Goal: Information Seeking & Learning: Learn about a topic

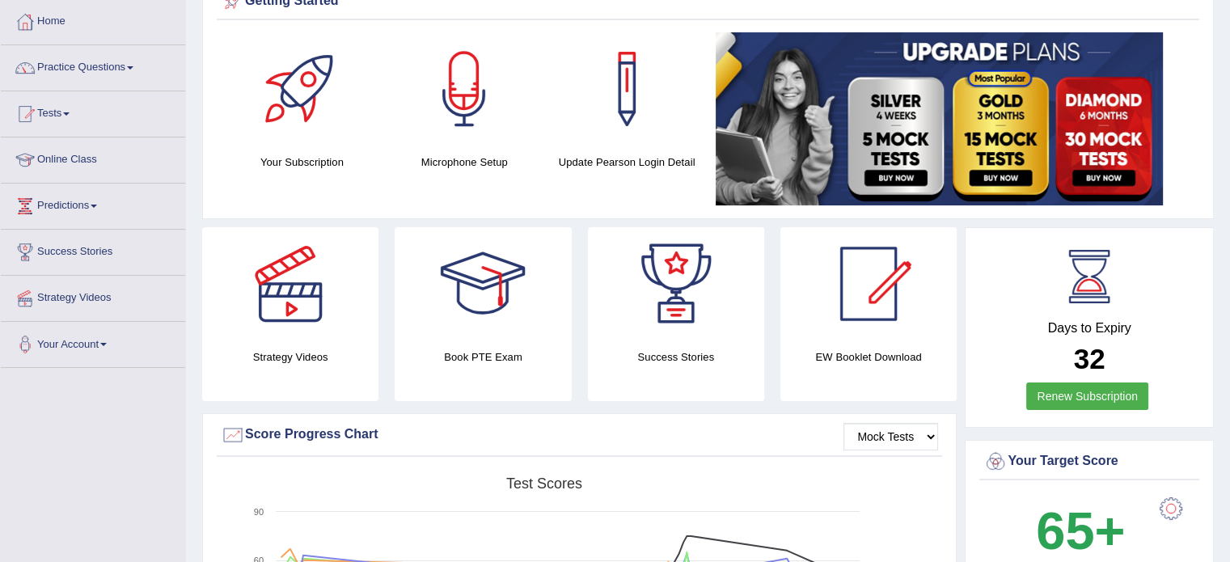
scroll to position [45, 0]
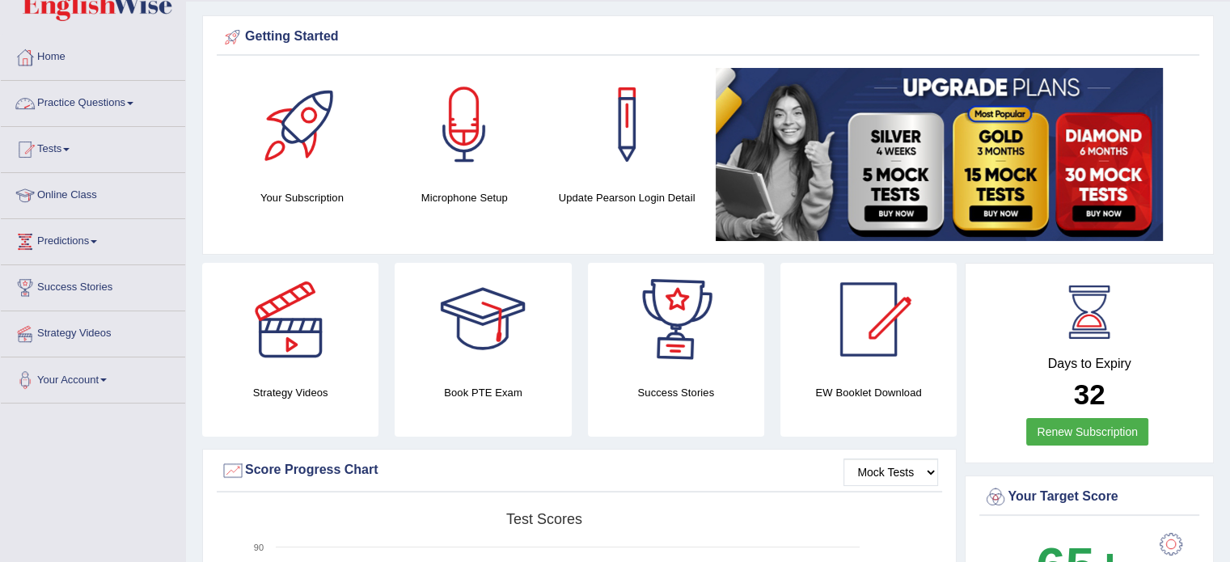
click at [121, 95] on link "Practice Questions" at bounding box center [93, 101] width 184 height 40
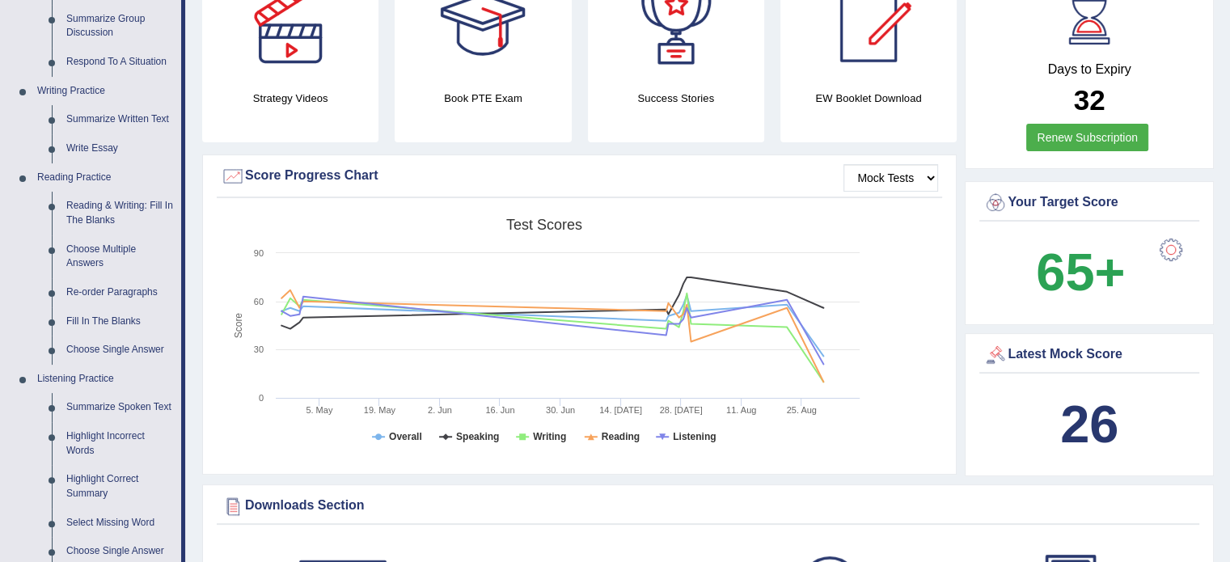
scroll to position [345, 0]
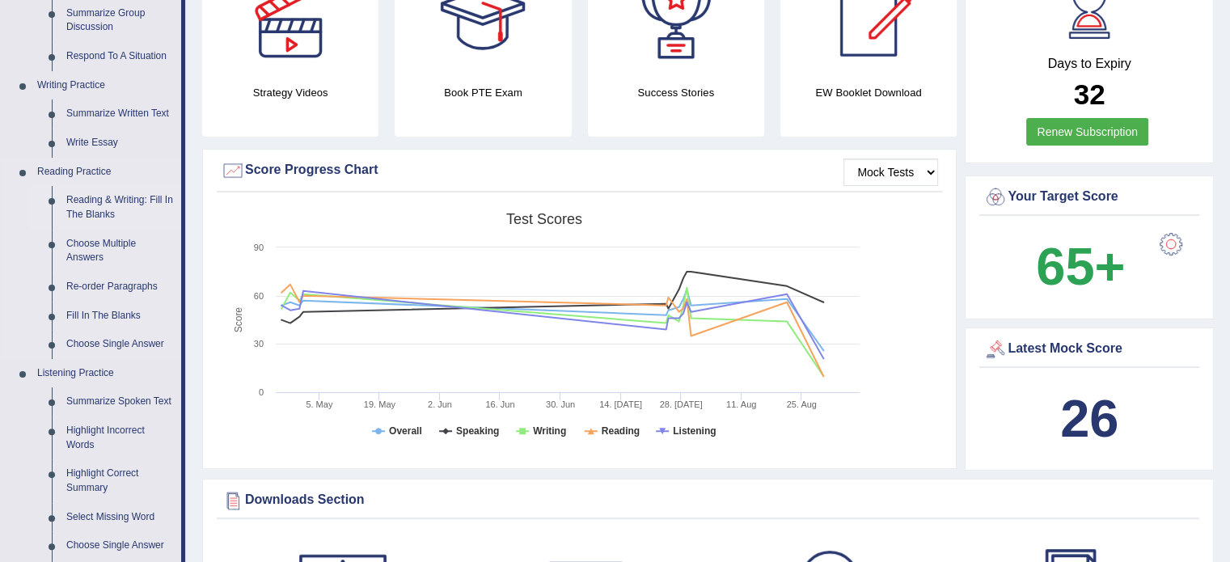
click at [98, 201] on link "Reading & Writing: Fill In The Blanks" at bounding box center [120, 207] width 122 height 43
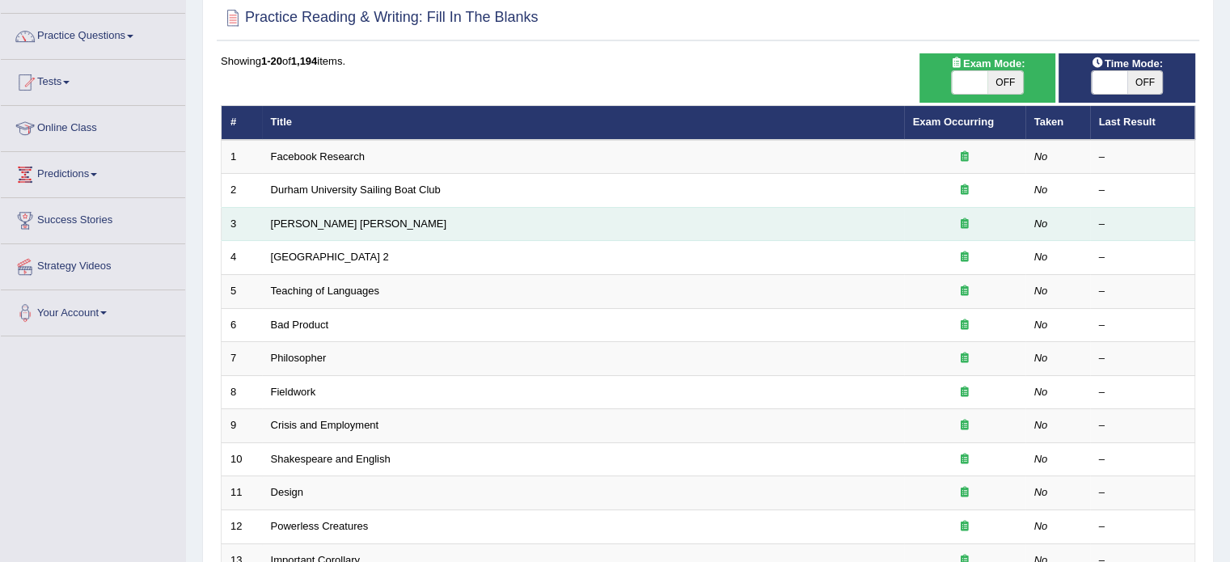
scroll to position [113, 0]
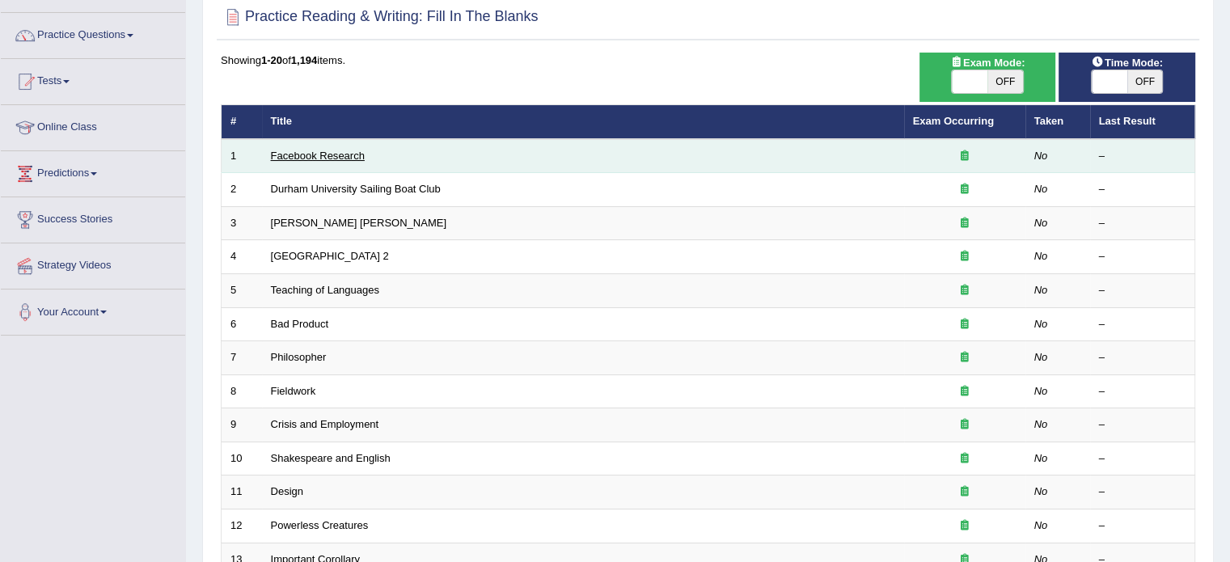
click at [342, 157] on link "Facebook Research" at bounding box center [318, 156] width 94 height 12
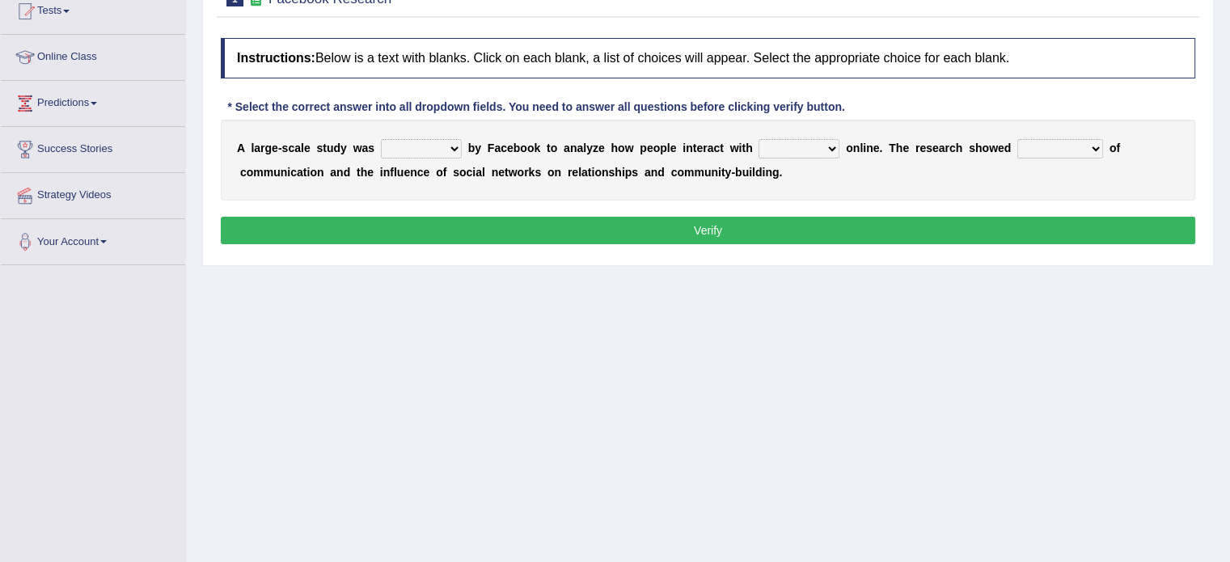
scroll to position [201, 0]
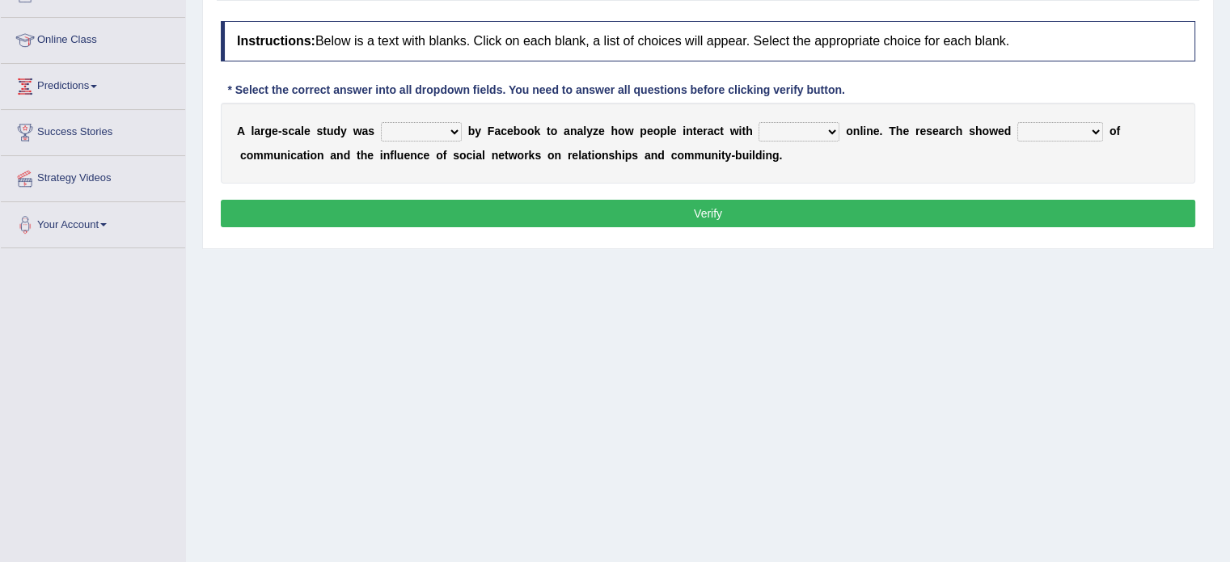
click at [450, 134] on select "surveyed had asked made" at bounding box center [421, 131] width 81 height 19
select select "surveyed"
click at [381, 122] on select "surveyed had asked made" at bounding box center [421, 131] width 81 height 19
click at [829, 126] on select "together all each other another" at bounding box center [799, 131] width 81 height 19
select select "each other"
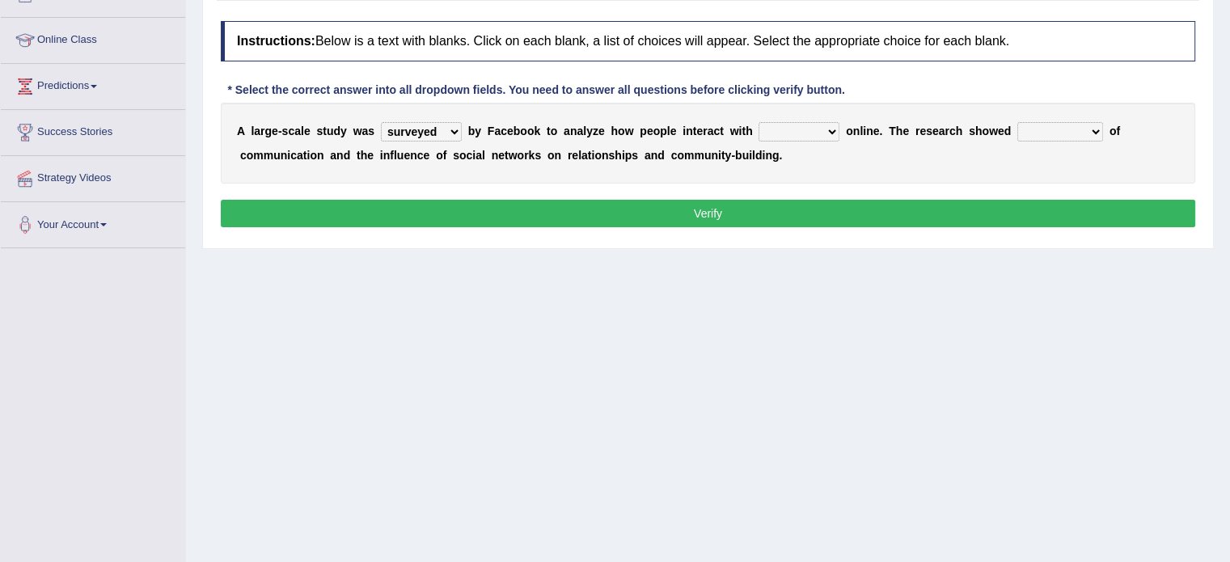
click at [759, 122] on select "together all each other another" at bounding box center [799, 131] width 81 height 19
click at [1089, 132] on select "advantages standards fellowships patterns" at bounding box center [1060, 131] width 86 height 19
select select "patterns"
click at [1017, 122] on select "advantages standards fellowships patterns" at bounding box center [1060, 131] width 86 height 19
click at [990, 209] on button "Verify" at bounding box center [708, 213] width 975 height 27
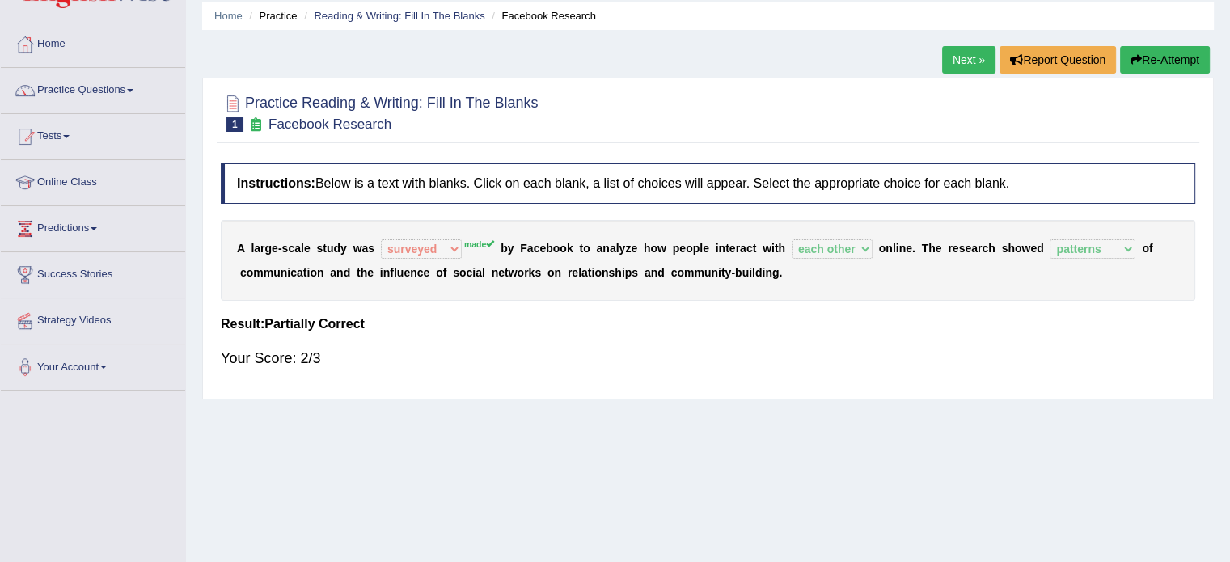
scroll to position [55, 0]
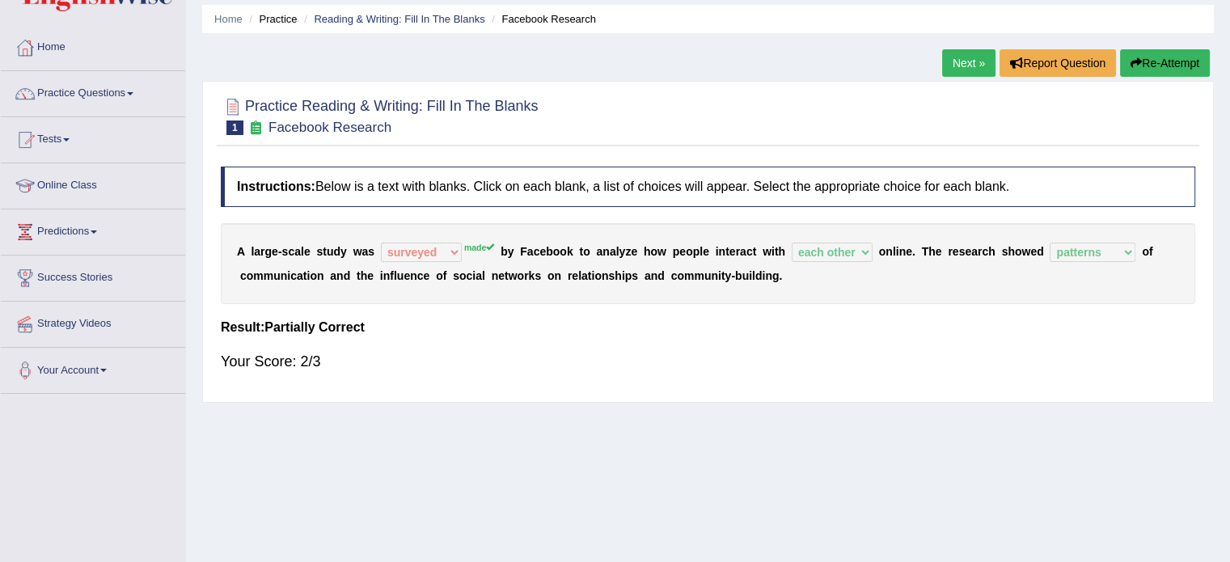
click at [1158, 70] on button "Re-Attempt" at bounding box center [1165, 62] width 90 height 27
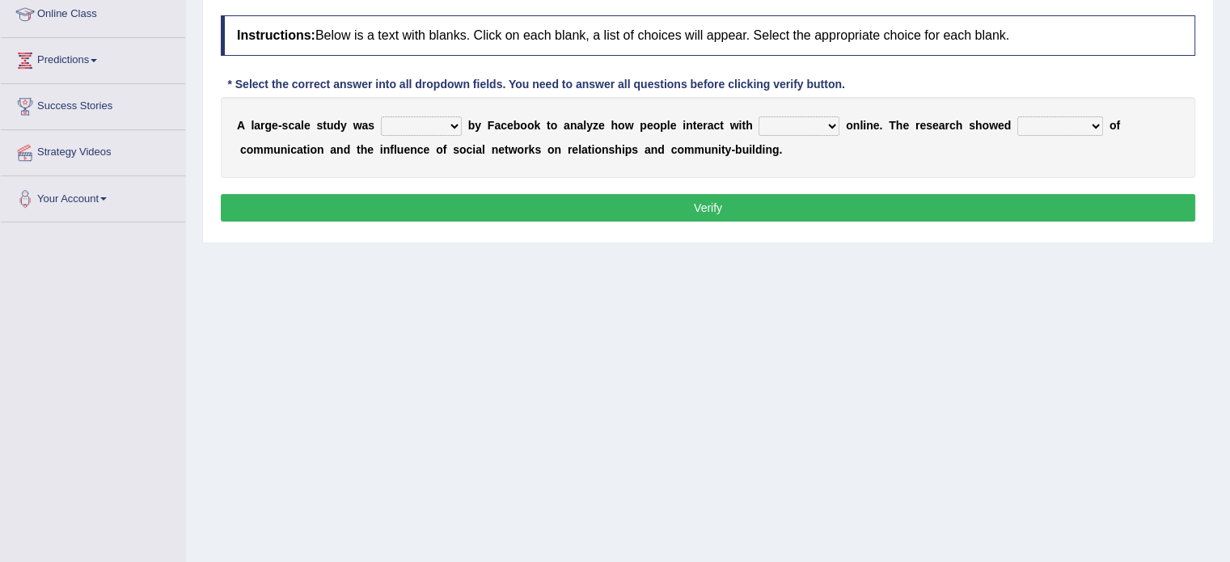
scroll to position [226, 0]
click at [457, 124] on select "surveyed had asked made" at bounding box center [421, 125] width 81 height 19
select select "made"
click at [381, 116] on select "surveyed had asked made" at bounding box center [421, 125] width 81 height 19
click at [829, 128] on select "together all each other another" at bounding box center [799, 125] width 81 height 19
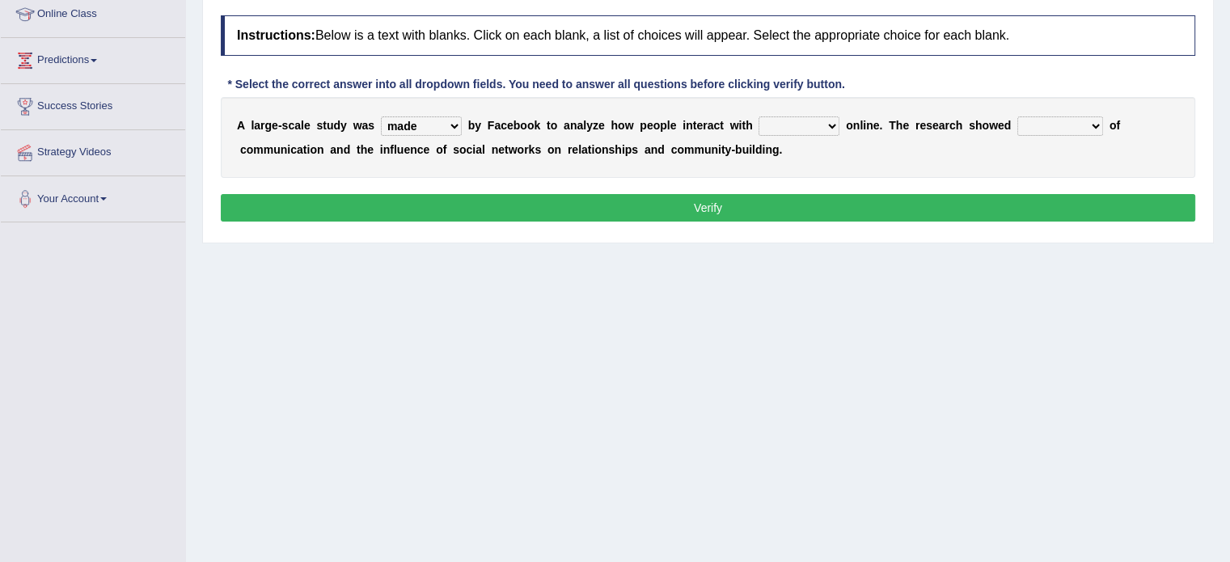
select select "each other"
click at [759, 116] on select "together all each other another" at bounding box center [799, 125] width 81 height 19
click at [1094, 125] on select "advantages standards fellowships patterns" at bounding box center [1060, 125] width 86 height 19
select select "patterns"
click at [1017, 116] on select "advantages standards fellowships patterns" at bounding box center [1060, 125] width 86 height 19
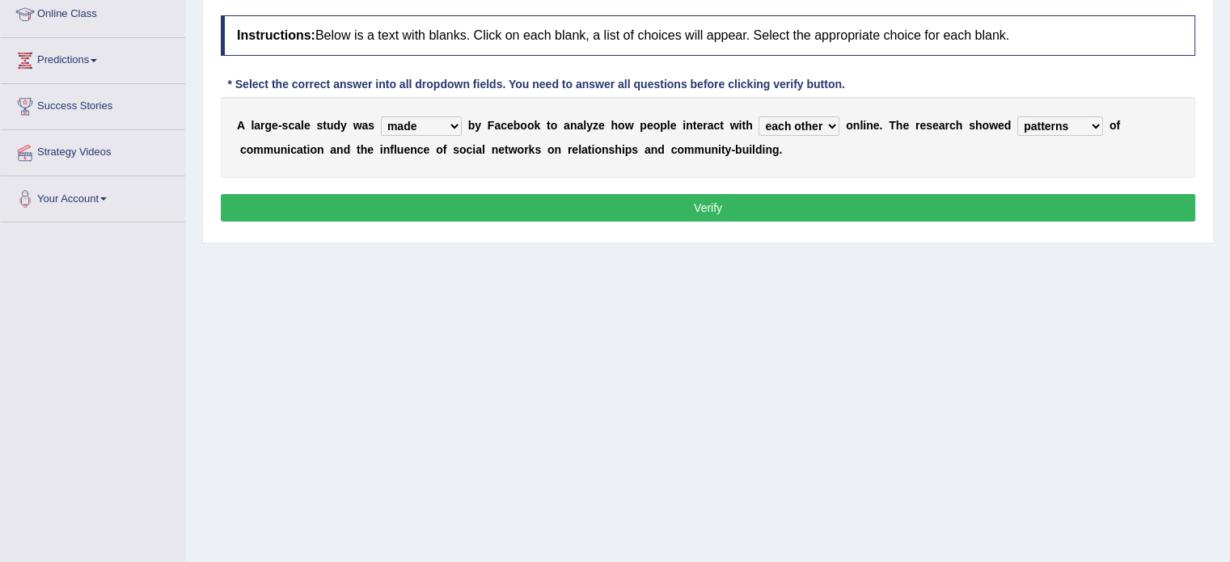
click at [1021, 205] on button "Verify" at bounding box center [708, 207] width 975 height 27
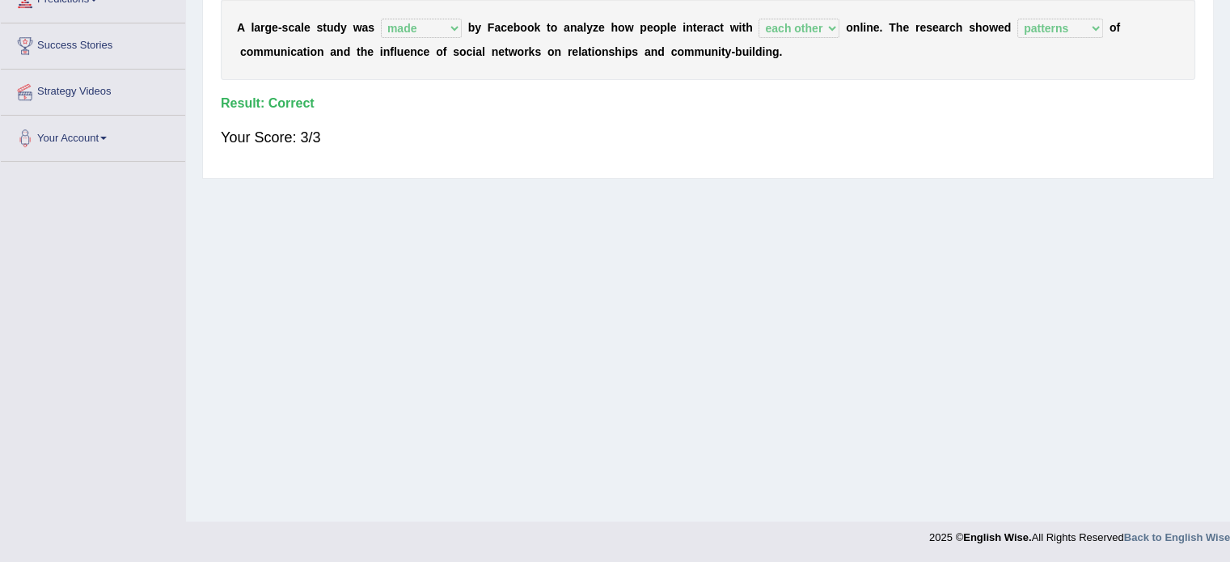
scroll to position [0, 0]
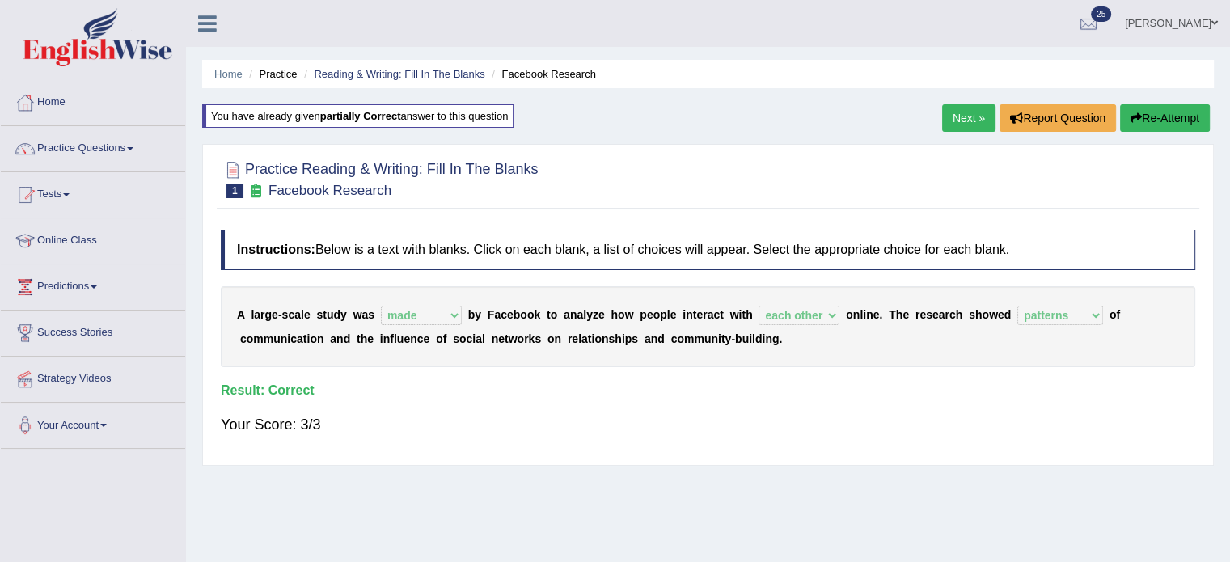
click at [961, 112] on link "Next »" at bounding box center [968, 117] width 53 height 27
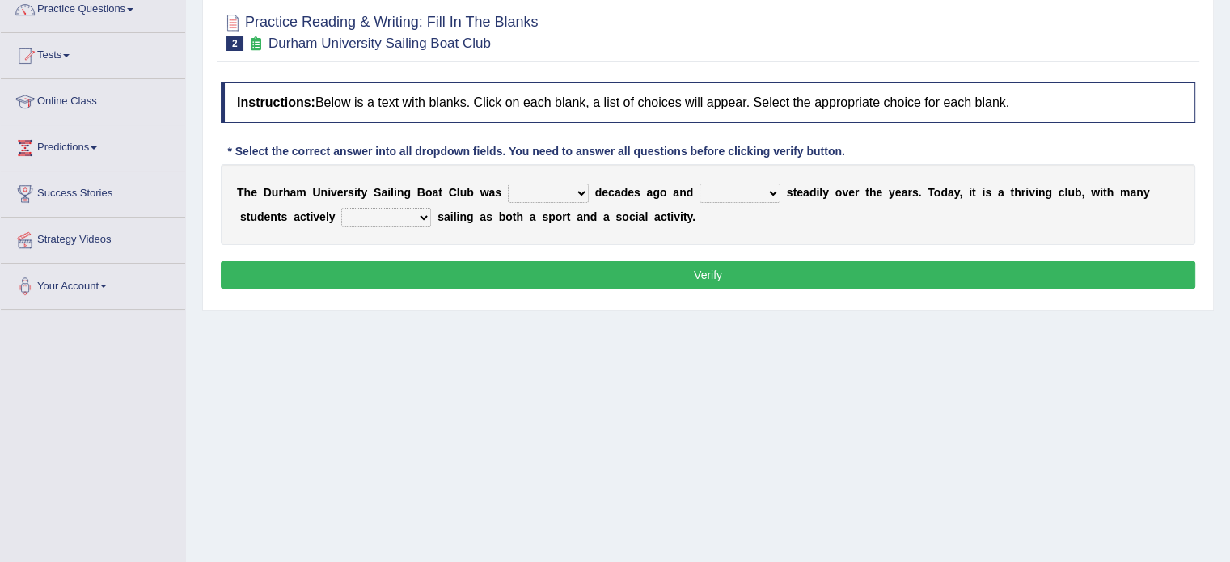
scroll to position [149, 0]
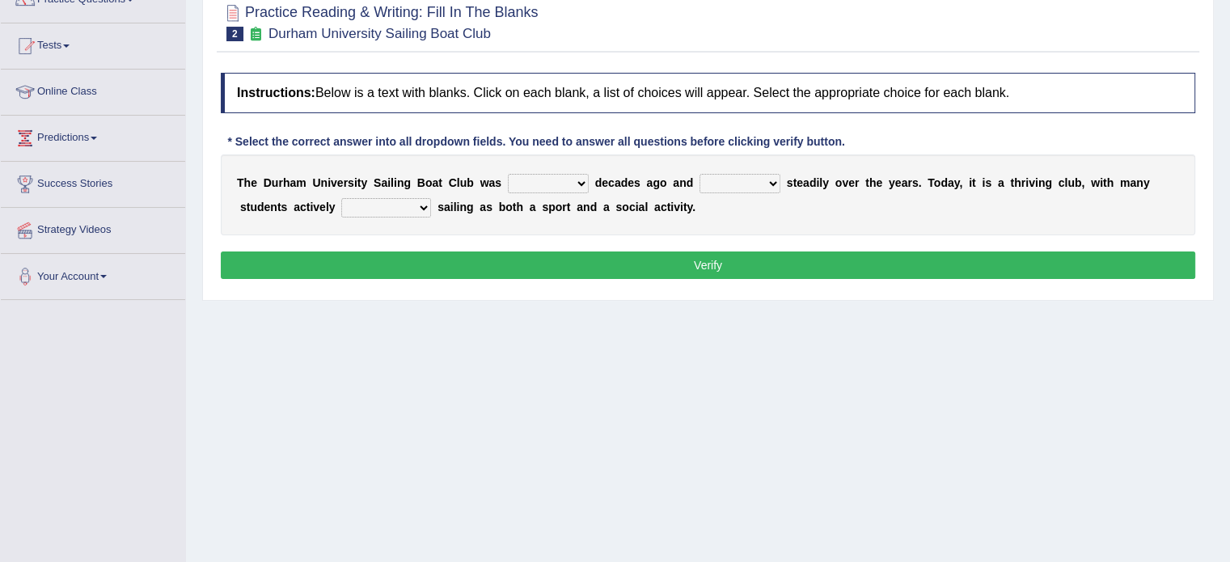
click at [586, 181] on select "found fund founded find" at bounding box center [548, 183] width 81 height 19
select select "found"
click at [508, 174] on select "found fund founded find" at bounding box center [548, 183] width 81 height 19
click at [774, 183] on select "grow growing has grown grown" at bounding box center [740, 183] width 81 height 19
select select "has grown"
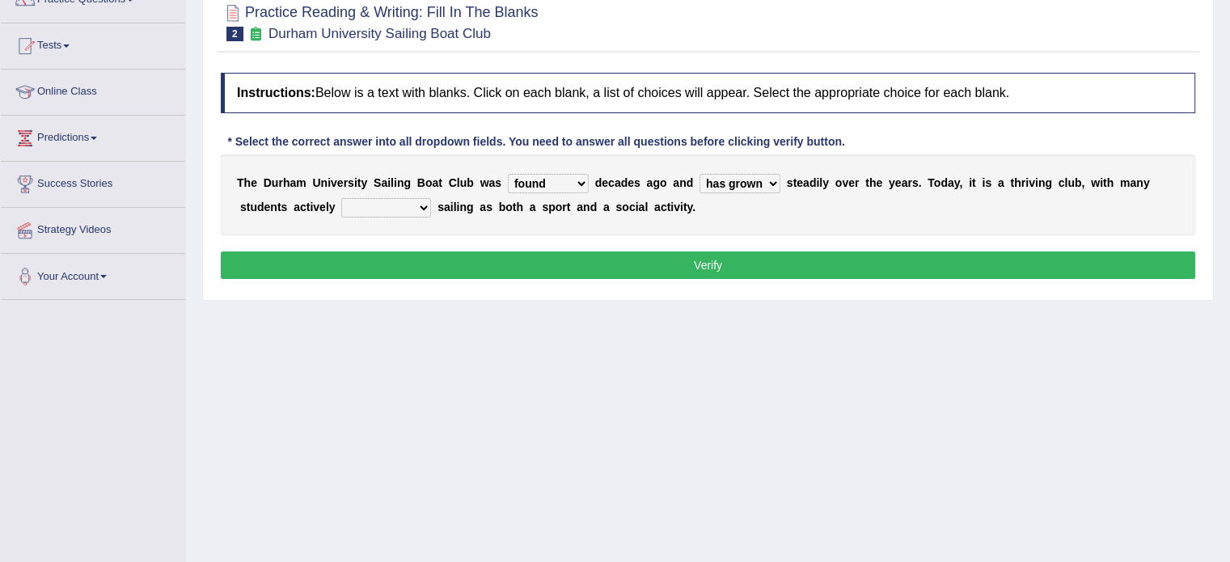
click at [700, 174] on select "grow growing has grown grown" at bounding box center [740, 183] width 81 height 19
click at [429, 201] on select "enjoy enjoyed are enjoying enjoying" at bounding box center [386, 207] width 90 height 19
select select "enjoyed"
click at [341, 198] on select "enjoy enjoyed are enjoying enjoying" at bounding box center [386, 207] width 90 height 19
click at [378, 264] on button "Verify" at bounding box center [708, 265] width 975 height 27
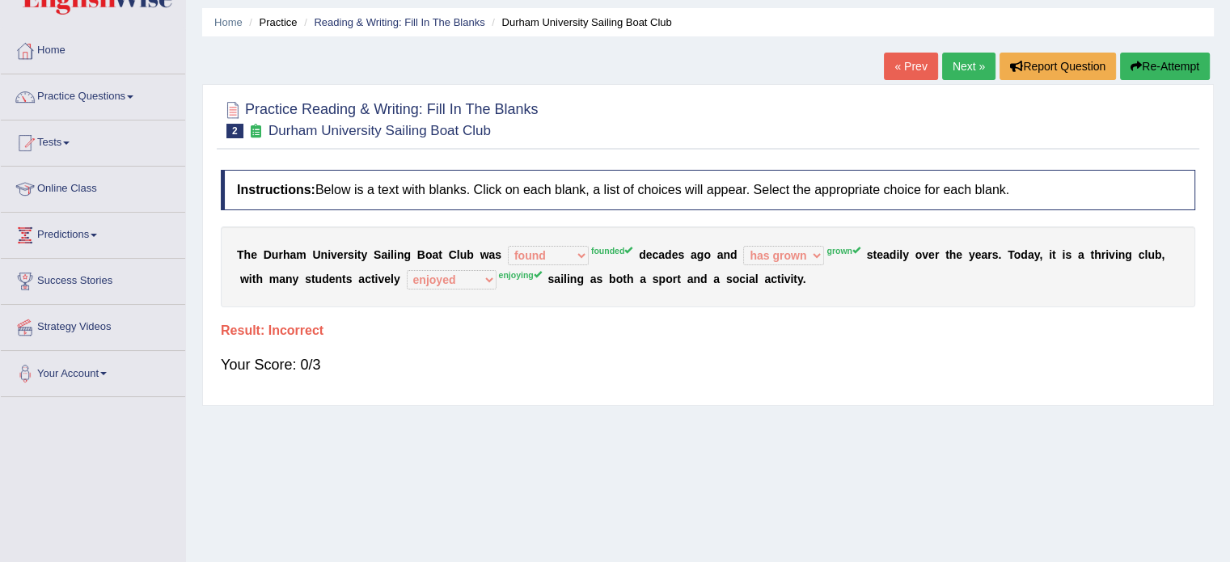
scroll to position [51, 0]
click at [1154, 58] on button "Re-Attempt" at bounding box center [1165, 66] width 90 height 27
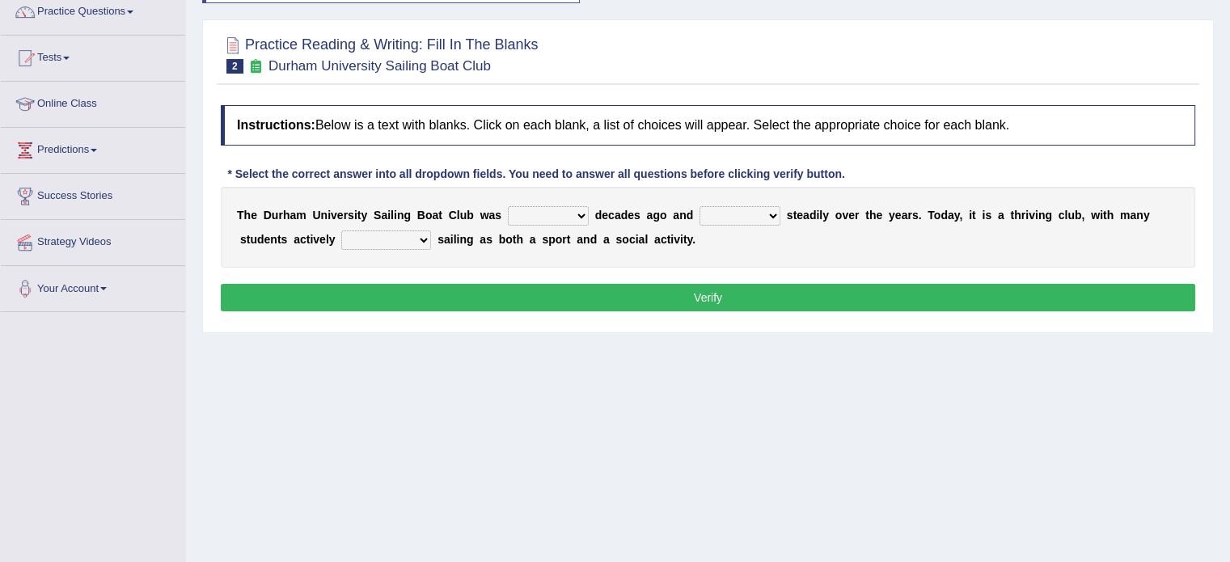
scroll to position [143, 0]
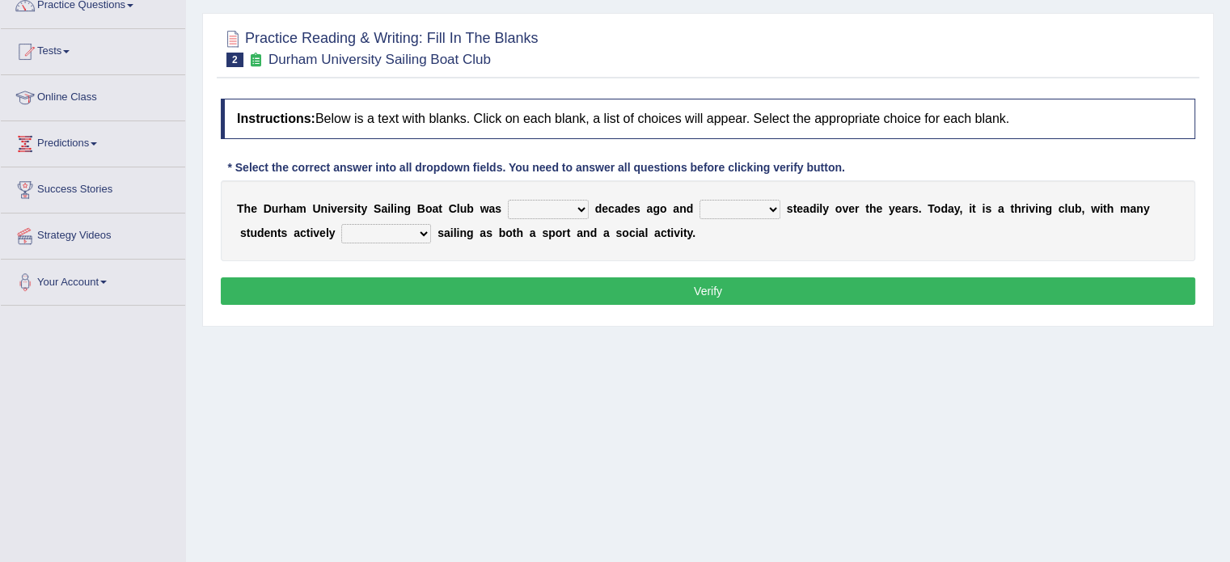
click at [576, 200] on select "found fund founded find" at bounding box center [548, 209] width 81 height 19
select select "founded"
click at [508, 200] on select "found fund founded find" at bounding box center [548, 209] width 81 height 19
click at [777, 210] on select "grow growing has grown grown" at bounding box center [740, 209] width 81 height 19
select select "growing"
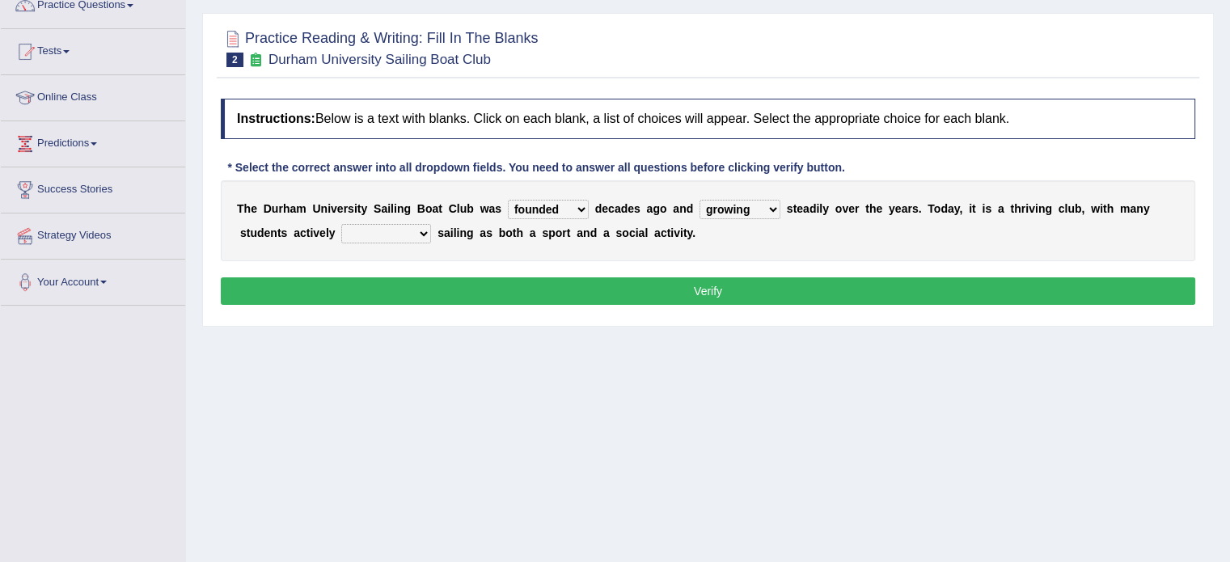
click at [700, 200] on select "grow growing has grown grown" at bounding box center [740, 209] width 81 height 19
click at [424, 232] on select "enjoy enjoyed are enjoying enjoying" at bounding box center [386, 233] width 90 height 19
select select "enjoy"
click at [341, 224] on select "enjoy enjoyed are enjoying enjoying" at bounding box center [386, 233] width 90 height 19
click at [372, 284] on button "Verify" at bounding box center [708, 290] width 975 height 27
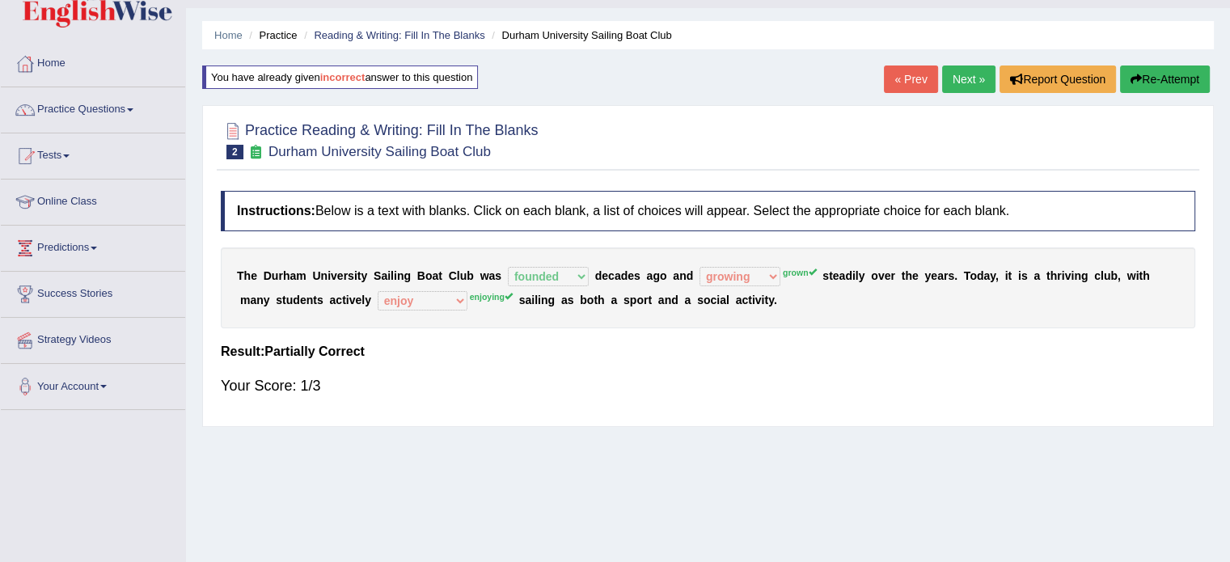
scroll to position [0, 0]
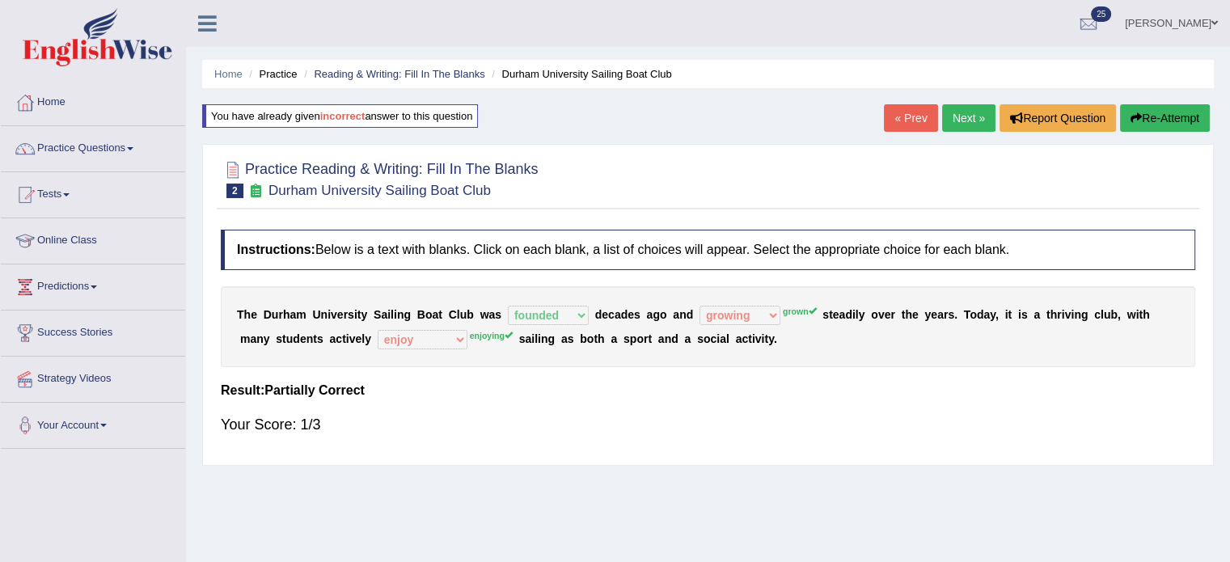
click at [1132, 121] on icon "button" at bounding box center [1136, 117] width 11 height 11
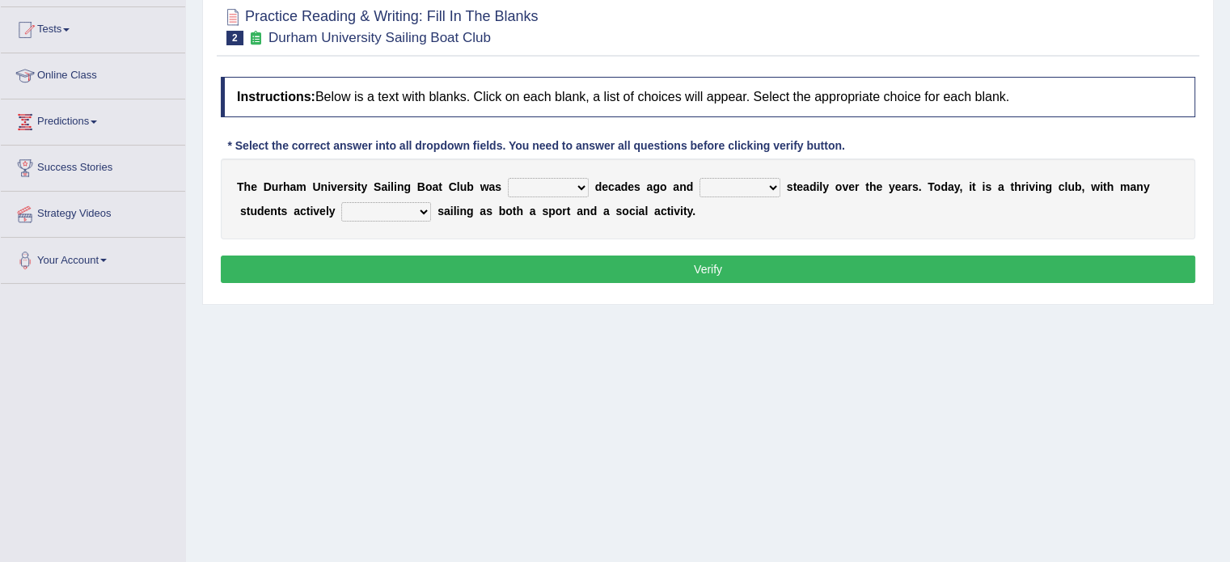
click at [581, 184] on select "found fund founded find" at bounding box center [548, 187] width 81 height 19
select select "founded"
click at [508, 178] on select "found fund founded find" at bounding box center [548, 187] width 81 height 19
click at [780, 184] on b at bounding box center [783, 186] width 6 height 13
click at [776, 184] on select "grow growing has grown grown" at bounding box center [740, 187] width 81 height 19
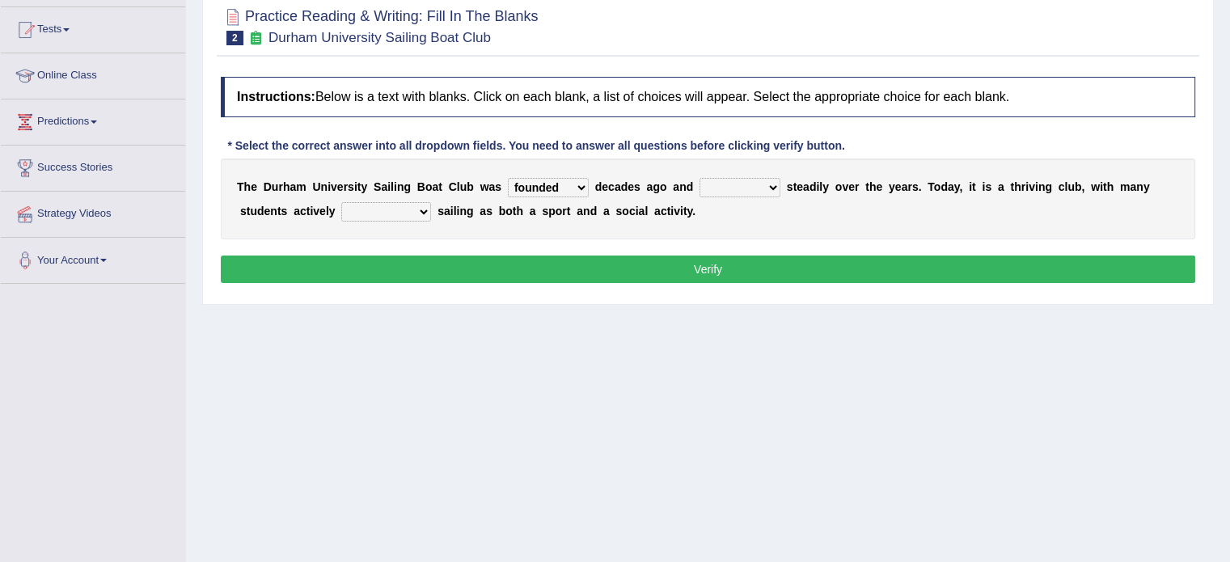
select select "grown"
click at [700, 178] on select "grow growing has grown grown" at bounding box center [740, 187] width 81 height 19
click at [429, 210] on select "enjoy enjoyed are enjoying enjoying" at bounding box center [386, 211] width 90 height 19
select select "enjoy"
click at [341, 202] on select "enjoy enjoyed are enjoying enjoying" at bounding box center [386, 211] width 90 height 19
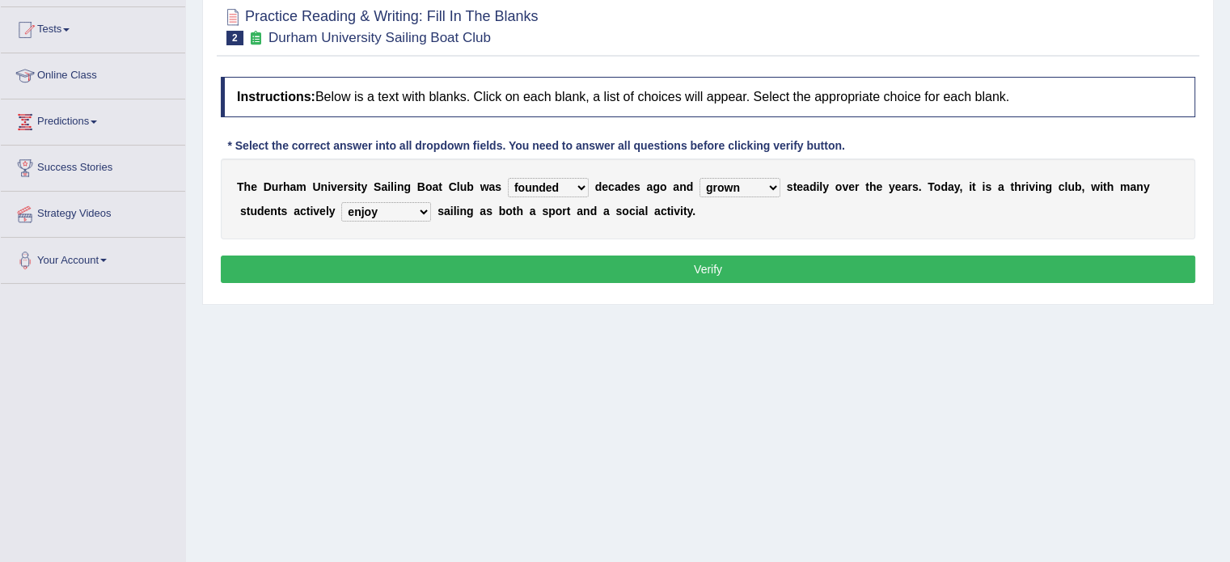
click at [377, 263] on button "Verify" at bounding box center [708, 269] width 975 height 27
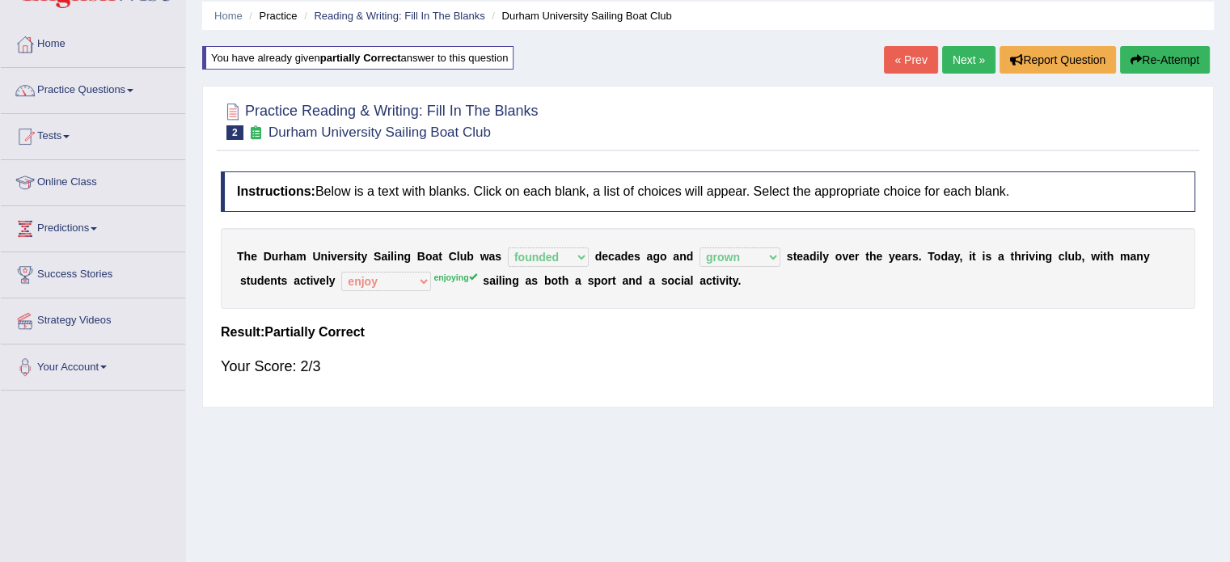
scroll to position [53, 0]
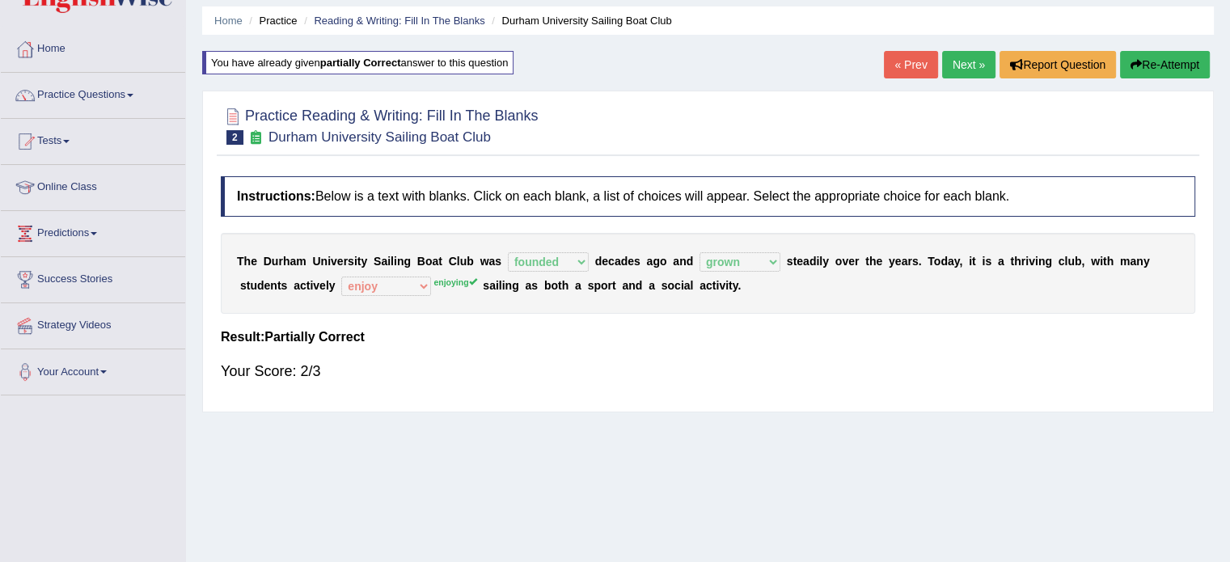
click at [1161, 69] on button "Re-Attempt" at bounding box center [1165, 64] width 90 height 27
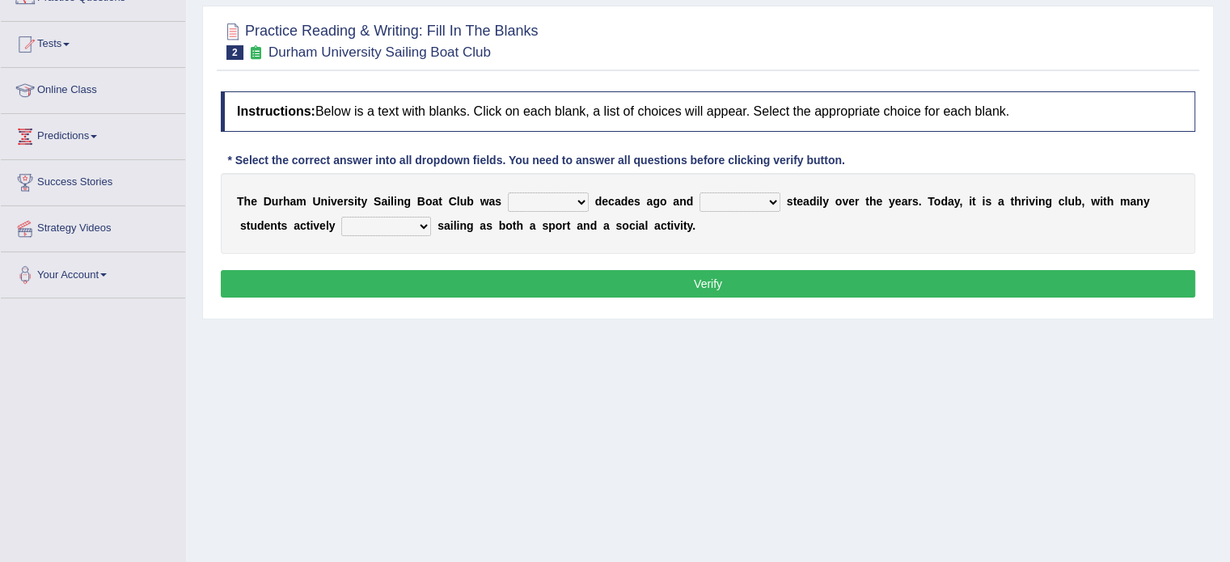
scroll to position [160, 0]
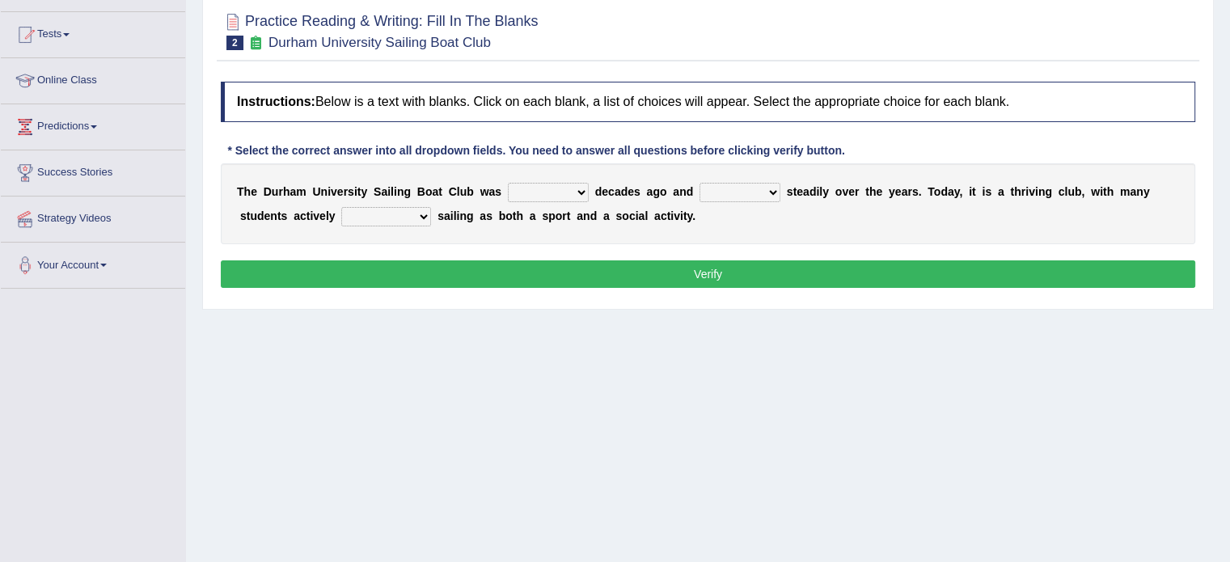
click at [579, 187] on select "found fund founded find" at bounding box center [548, 192] width 81 height 19
select select "founded"
click at [508, 183] on select "found fund founded find" at bounding box center [548, 192] width 81 height 19
click at [774, 186] on select "grow growing has grown grown" at bounding box center [740, 192] width 81 height 19
select select "grown"
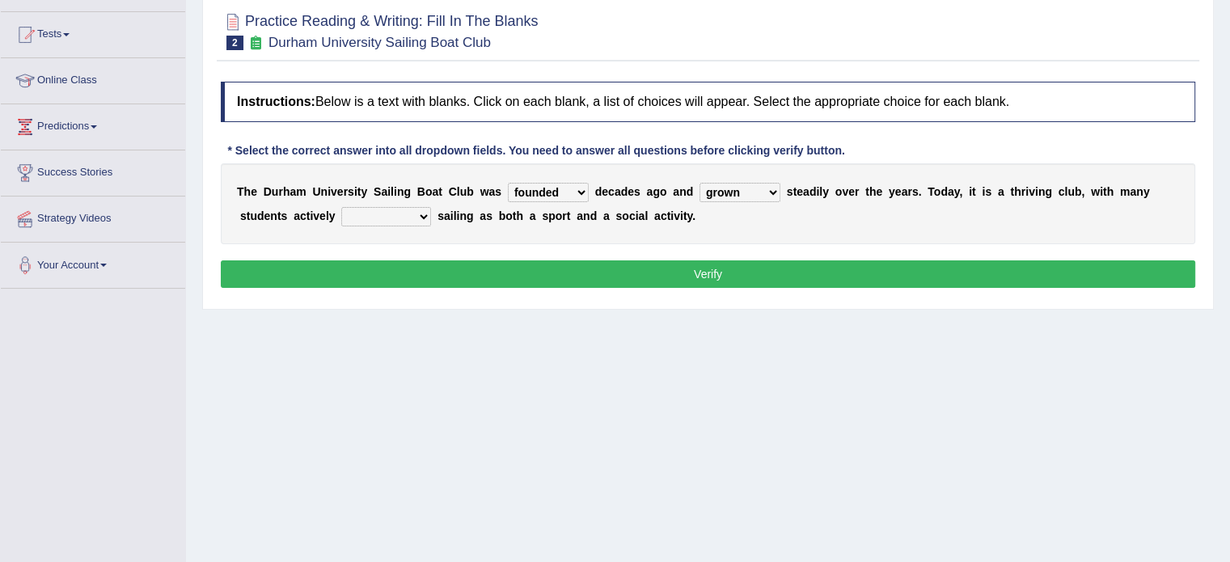
click at [700, 183] on select "grow growing has grown grown" at bounding box center [740, 192] width 81 height 19
click at [417, 215] on select "enjoy enjoyed are enjoying enjoying" at bounding box center [386, 216] width 90 height 19
select select "enjoying"
click at [341, 207] on select "enjoy enjoyed are enjoying enjoying" at bounding box center [386, 216] width 90 height 19
click at [440, 271] on button "Verify" at bounding box center [708, 273] width 975 height 27
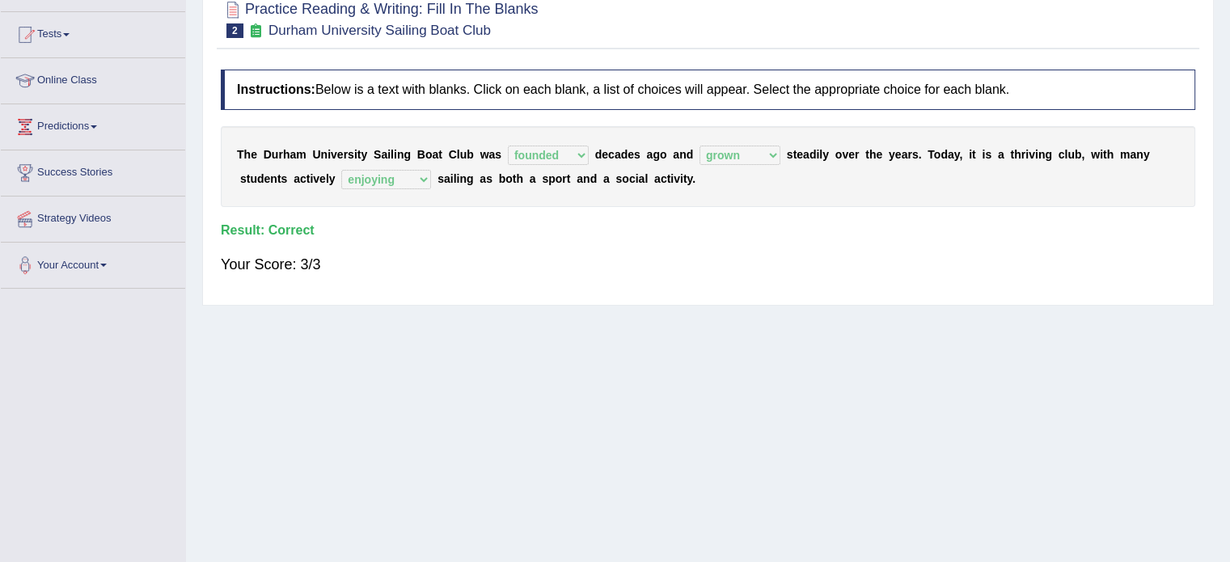
scroll to position [0, 0]
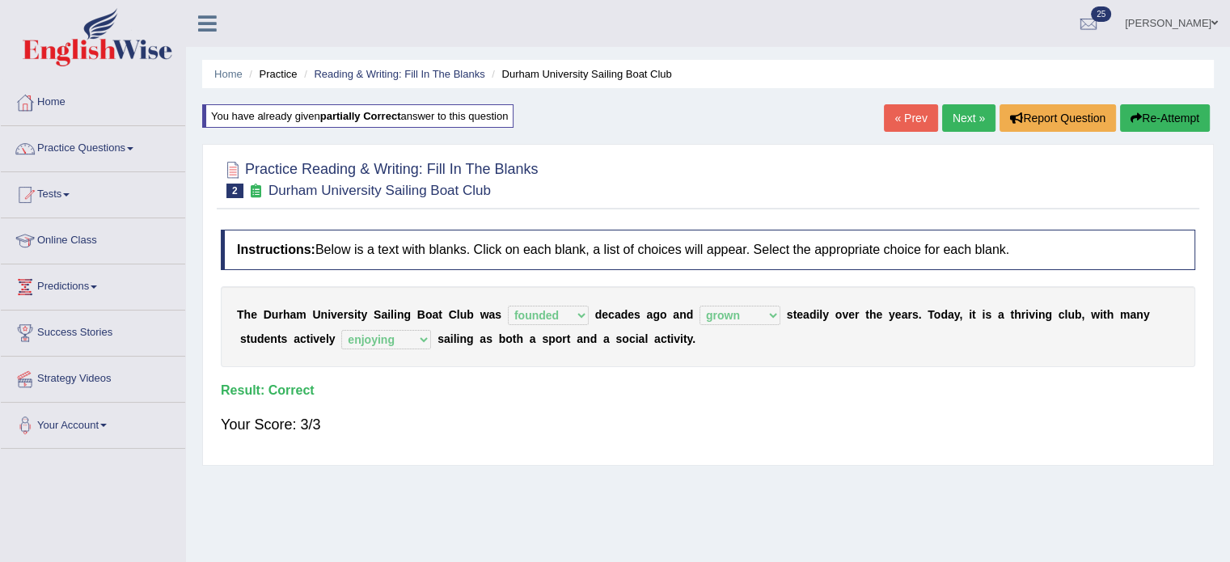
click at [970, 120] on link "Next »" at bounding box center [968, 117] width 53 height 27
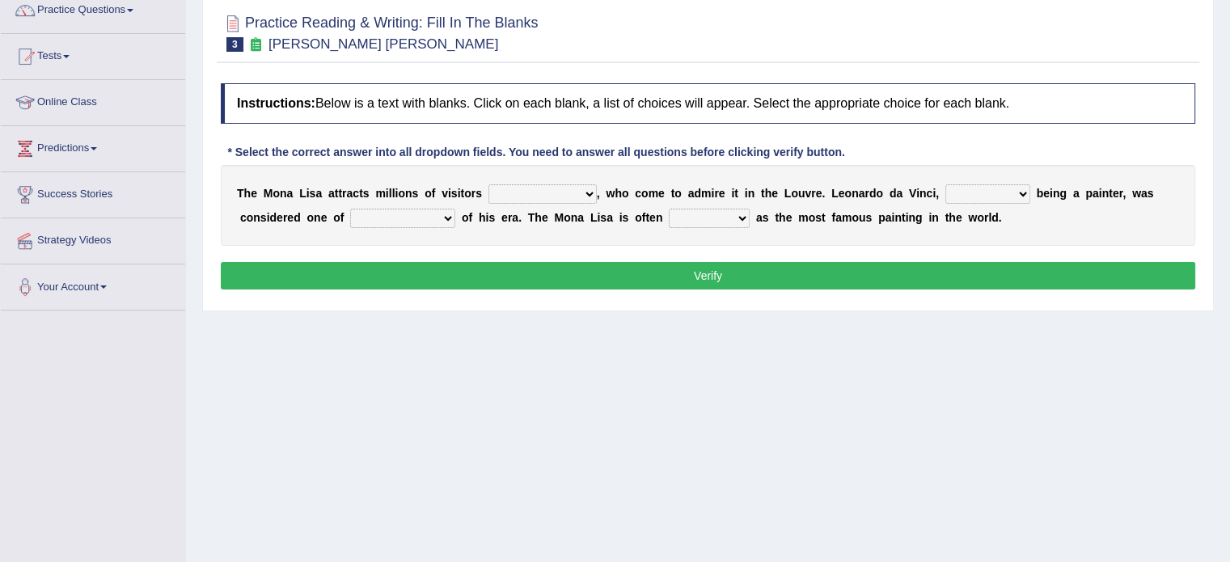
click at [581, 196] on select "around the year the all year all year round per year" at bounding box center [542, 193] width 108 height 19
select select "around the year"
click at [488, 184] on select "around the year the all year all year round per year" at bounding box center [542, 193] width 108 height 19
click at [1017, 188] on select "rather than as much as as well as as long as" at bounding box center [987, 193] width 85 height 19
select select "as long as"
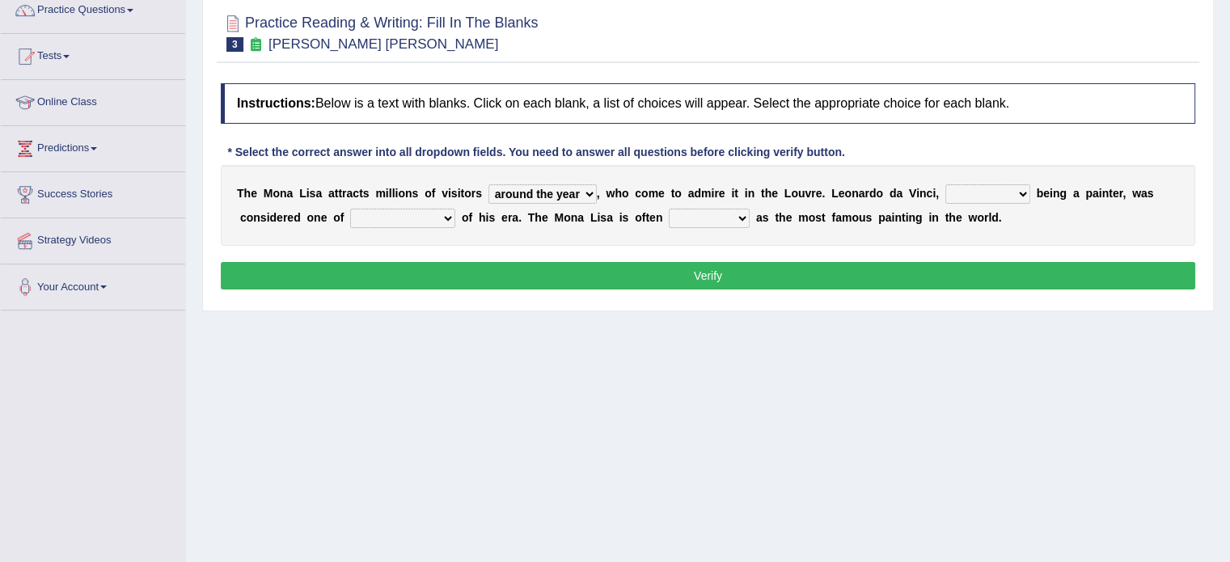
click at [945, 184] on select "rather than as much as as well as as long as" at bounding box center [987, 193] width 85 height 19
click at [450, 214] on select "better artists artist the better artist the best artists" at bounding box center [402, 218] width 105 height 19
select select "the best artists"
click at [350, 209] on select "better artists artist the better artist the best artists" at bounding box center [402, 218] width 105 height 19
click at [742, 214] on select "classified suggested predicted described" at bounding box center [709, 218] width 81 height 19
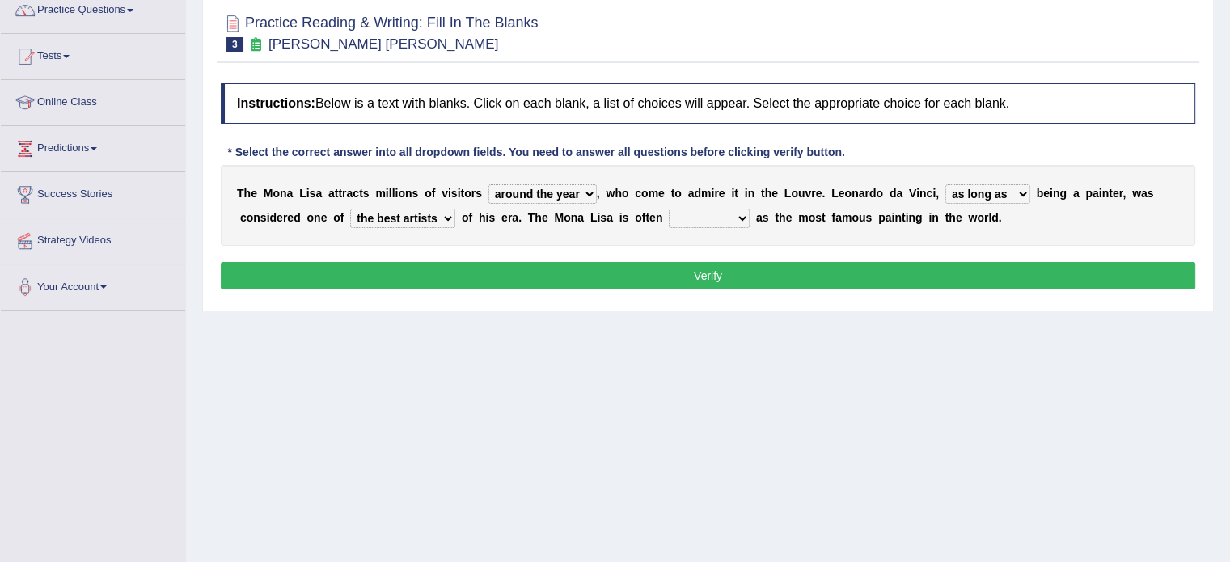
select select "classified"
click at [669, 209] on select "classified suggested predicted described" at bounding box center [709, 218] width 81 height 19
click at [717, 277] on button "Verify" at bounding box center [708, 275] width 975 height 27
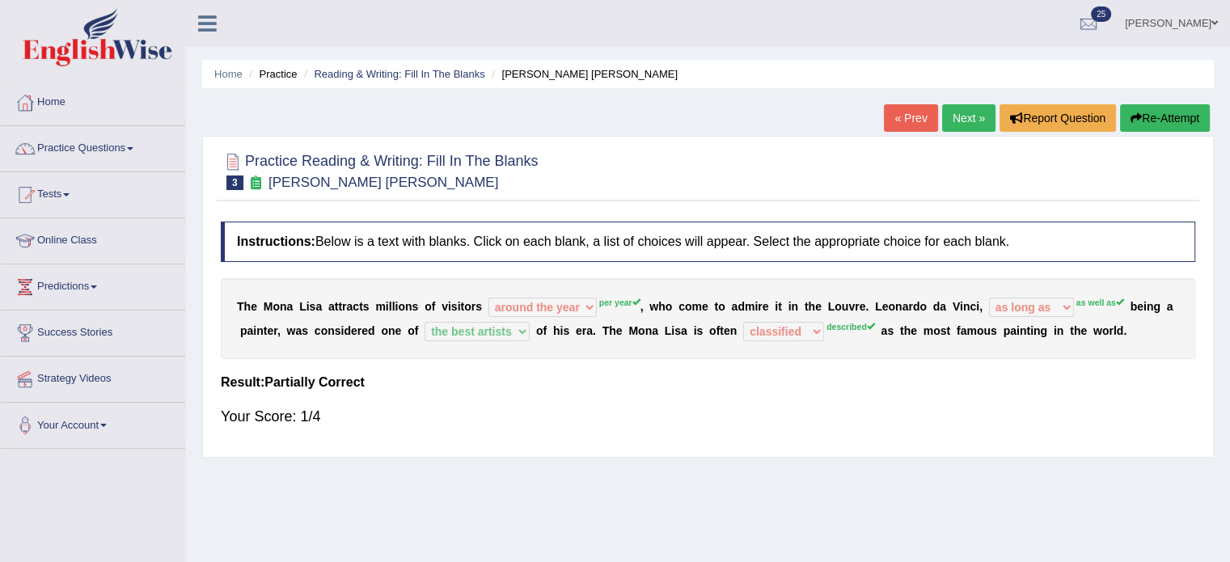
click at [1152, 118] on button "Re-Attempt" at bounding box center [1165, 117] width 90 height 27
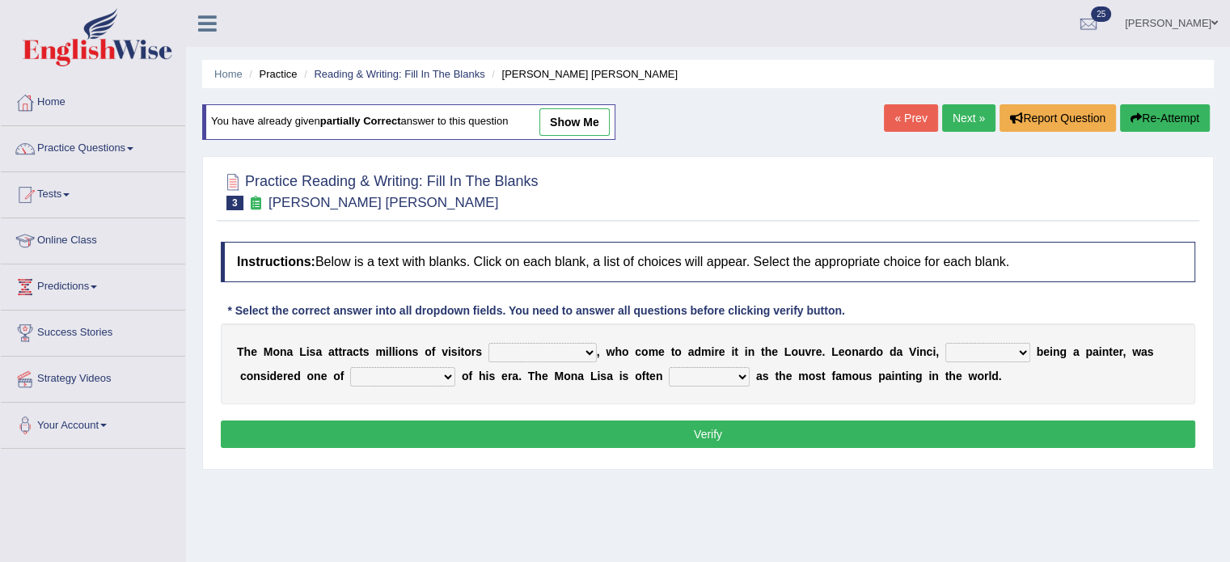
click at [590, 349] on select "around the year the all year all year round per year" at bounding box center [542, 352] width 108 height 19
select select "the all year"
click at [488, 343] on select "around the year the all year all year round per year" at bounding box center [542, 352] width 108 height 19
click at [1017, 345] on select "rather than as much as as well as as long as" at bounding box center [987, 352] width 85 height 19
select select "rather than"
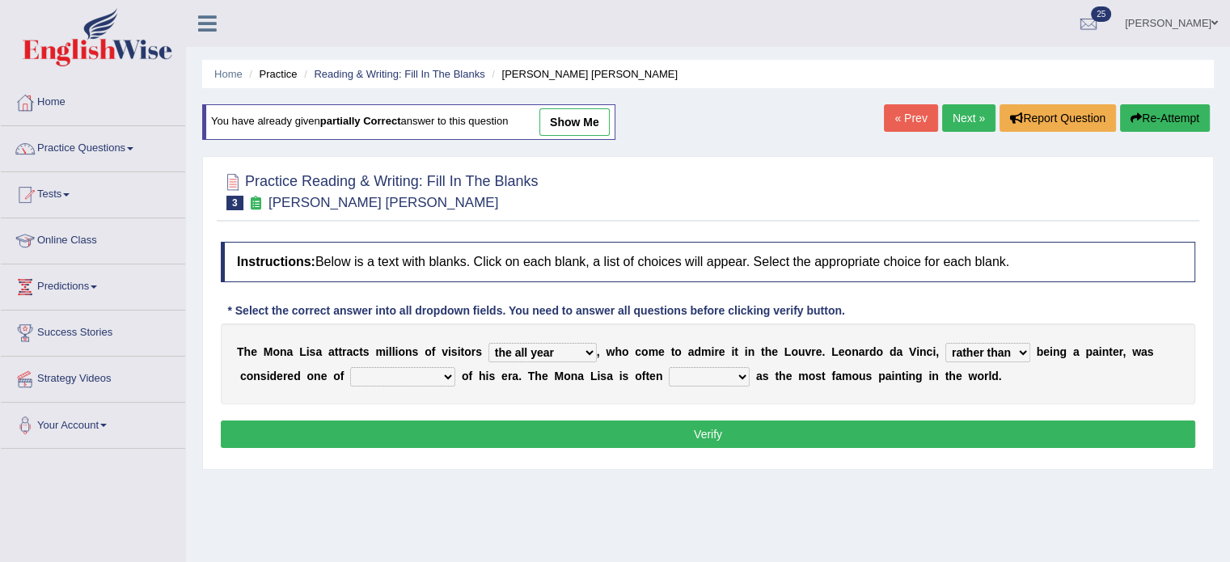
click at [945, 343] on select "rather than as much as as well as as long as" at bounding box center [987, 352] width 85 height 19
click at [449, 373] on select "better artists artist the better artist the best artists" at bounding box center [402, 376] width 105 height 19
select select "the best artists"
click at [350, 367] on select "better artists artist the better artist the best artists" at bounding box center [402, 376] width 105 height 19
click at [744, 374] on select "classified suggested predicted described" at bounding box center [709, 376] width 81 height 19
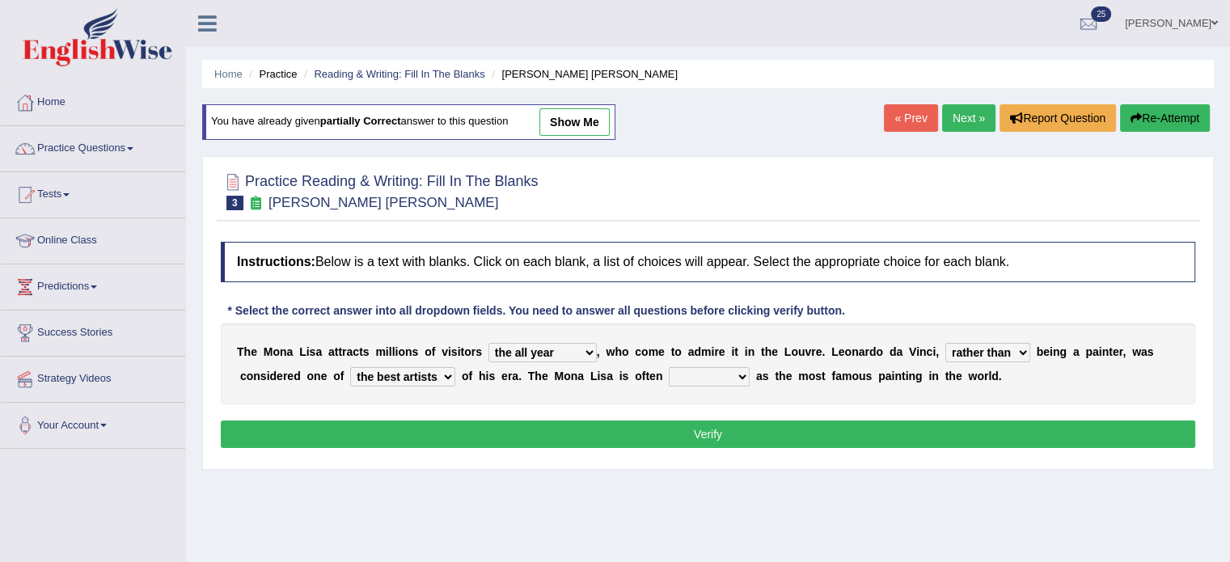
select select "described"
click at [669, 367] on select "classified suggested predicted described" at bounding box center [709, 376] width 81 height 19
click at [713, 434] on button "Verify" at bounding box center [708, 434] width 975 height 27
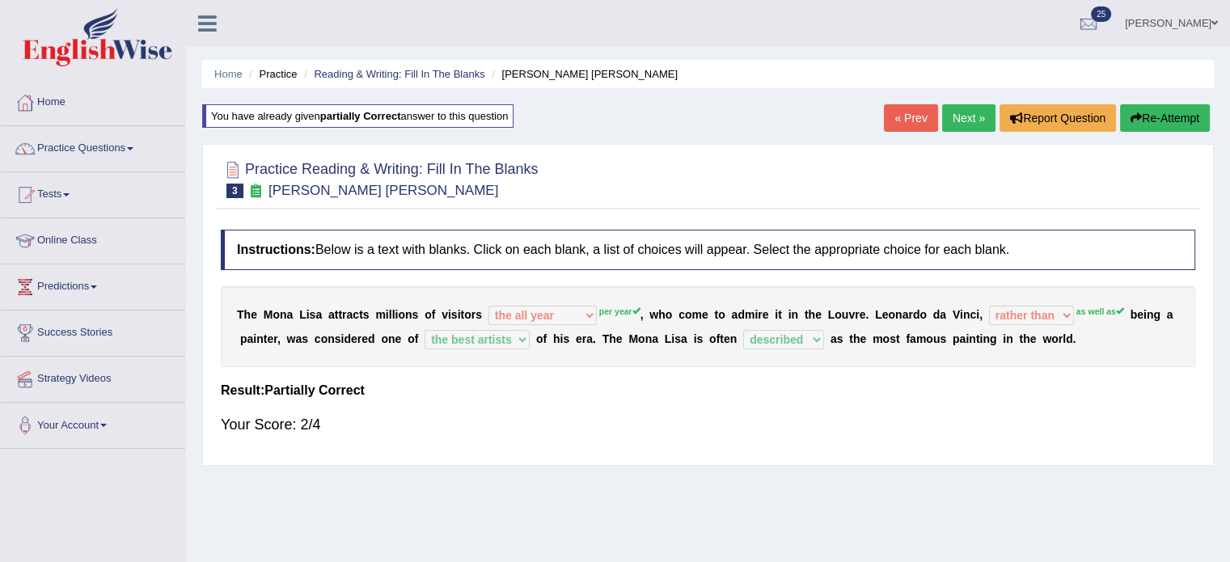
click at [1158, 116] on button "Re-Attempt" at bounding box center [1165, 117] width 90 height 27
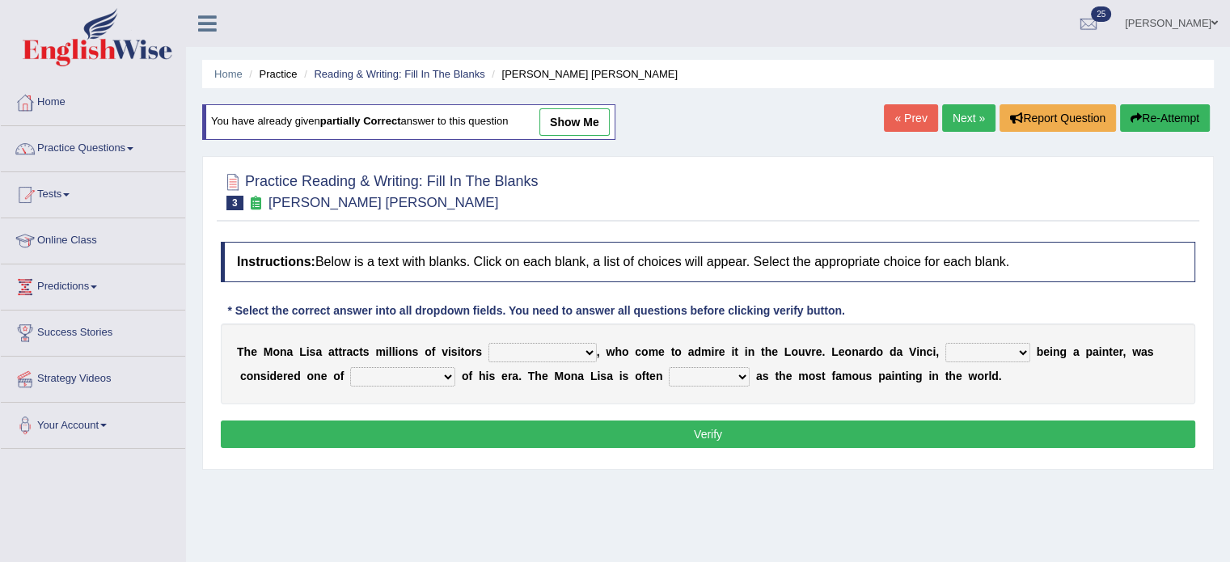
click at [581, 352] on select "around the year the all year all year round per year" at bounding box center [542, 352] width 108 height 19
select select "per year"
click at [488, 343] on select "around the year the all year all year round per year" at bounding box center [542, 352] width 108 height 19
click at [1021, 347] on select "rather than as much as as well as as long as" at bounding box center [987, 352] width 85 height 19
click at [443, 376] on select "better artists artist the better artist the best artists" at bounding box center [402, 376] width 105 height 19
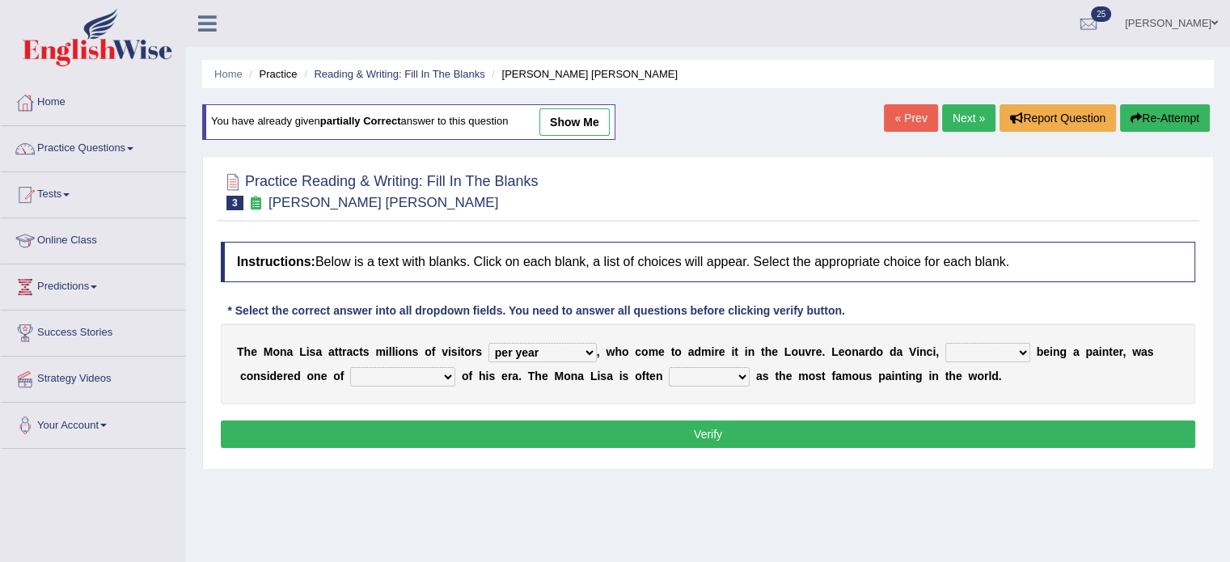
select select "the best artists"
click at [350, 367] on select "better artists artist the better artist the best artists" at bounding box center [402, 376] width 105 height 19
click at [1019, 352] on select "rather than as much as as well as as long as" at bounding box center [987, 352] width 85 height 19
select select "as much as"
click at [945, 343] on select "rather than as much as as well as as long as" at bounding box center [987, 352] width 85 height 19
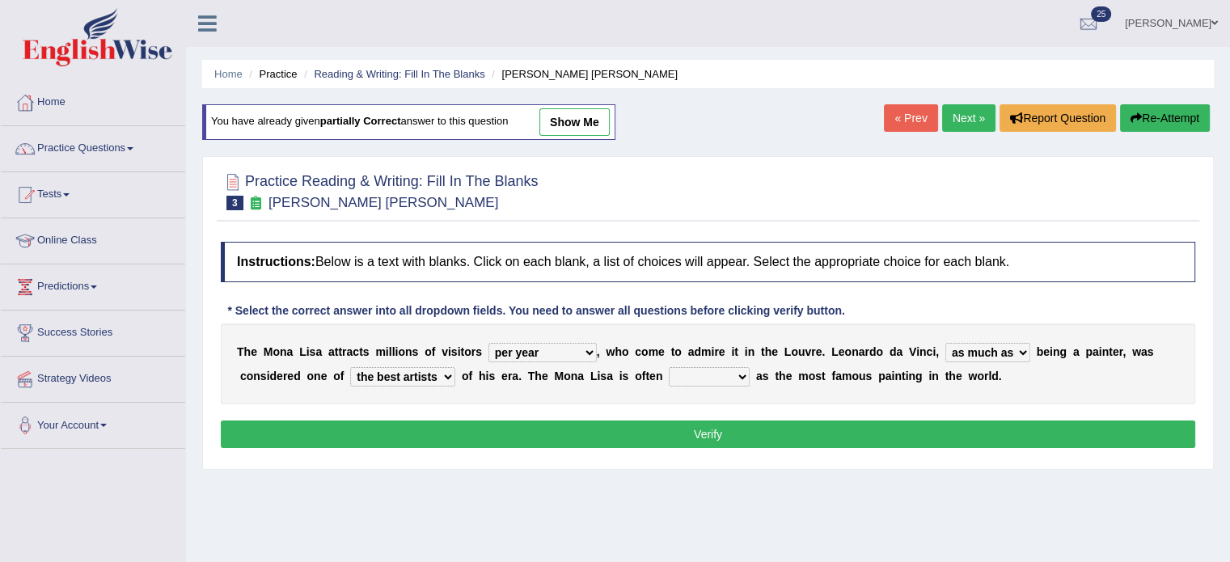
click at [741, 370] on select "classified suggested predicted described" at bounding box center [709, 376] width 81 height 19
select select "described"
click at [669, 367] on select "classified suggested predicted described" at bounding box center [709, 376] width 81 height 19
click at [712, 416] on div "Instructions: Below is a text with blanks. Click on each blank, a list of choic…" at bounding box center [708, 347] width 983 height 227
click at [711, 429] on button "Verify" at bounding box center [708, 434] width 975 height 27
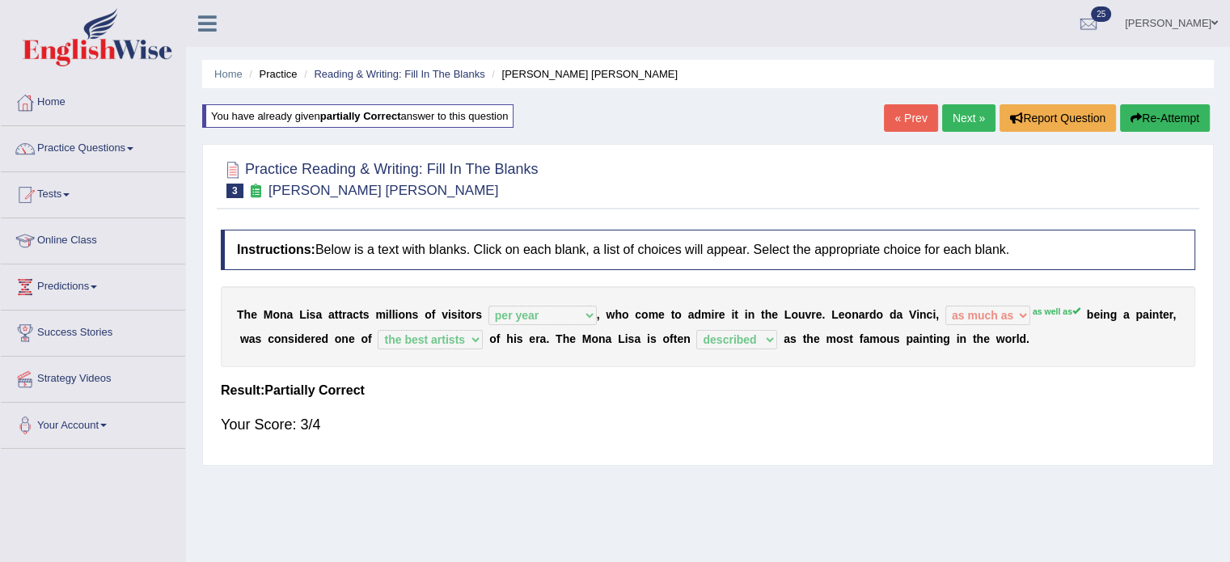
click at [1149, 127] on button "Re-Attempt" at bounding box center [1165, 117] width 90 height 27
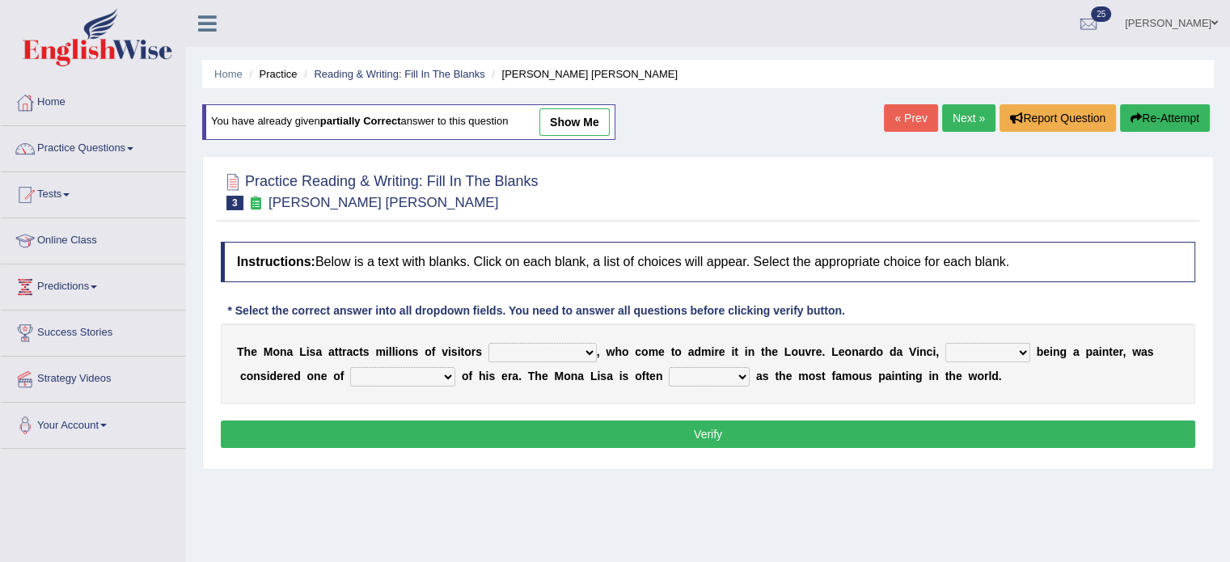
click at [1149, 127] on button "Re-Attempt" at bounding box center [1165, 117] width 90 height 27
click at [582, 348] on select "around the year the all year all year round per year" at bounding box center [542, 352] width 108 height 19
select select "per year"
click at [488, 343] on select "around the year the all year all year round per year" at bounding box center [542, 352] width 108 height 19
click at [1027, 348] on select "rather than as much as as well as as long as" at bounding box center [987, 352] width 85 height 19
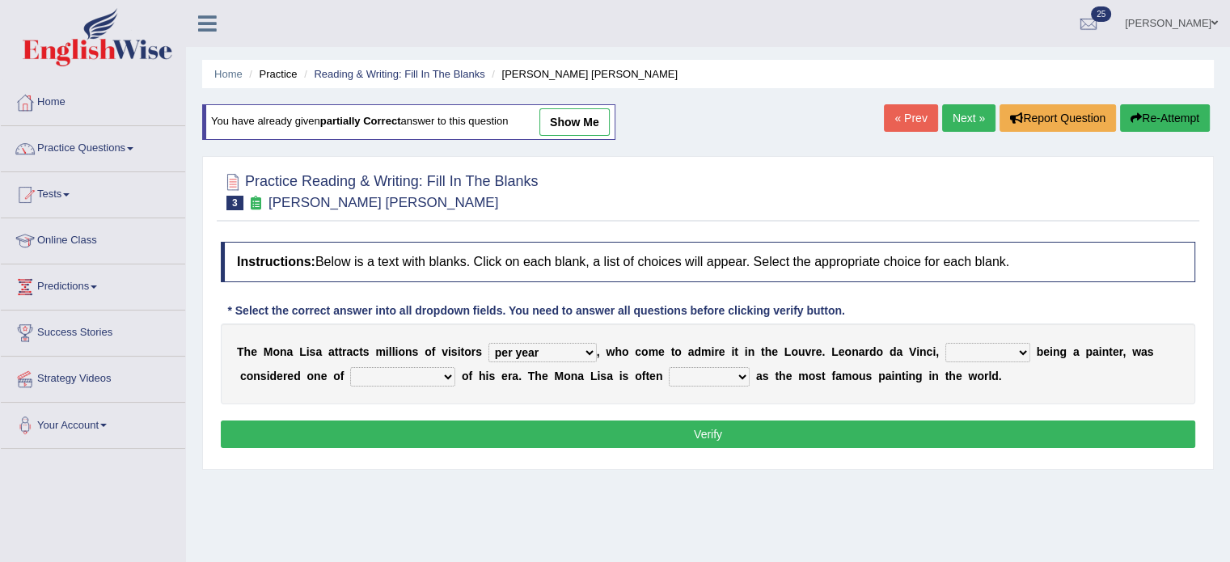
select select "as well as"
click at [945, 343] on select "rather than as much as as well as as long as" at bounding box center [987, 352] width 85 height 19
click at [446, 371] on select "better artists artist the better artist the best artists" at bounding box center [402, 376] width 105 height 19
select select "the best artists"
click at [350, 367] on select "better artists artist the better artist the best artists" at bounding box center [402, 376] width 105 height 19
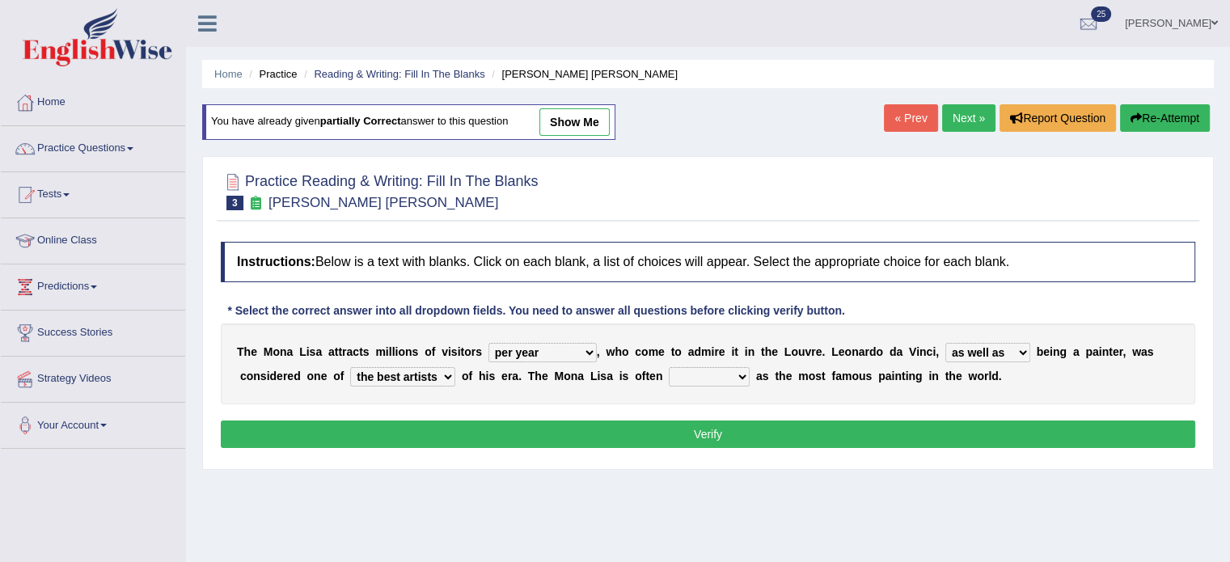
click at [741, 372] on select "classified suggested predicted described" at bounding box center [709, 376] width 81 height 19
select select "described"
click at [669, 367] on select "classified suggested predicted described" at bounding box center [709, 376] width 81 height 19
click at [721, 438] on button "Verify" at bounding box center [708, 434] width 975 height 27
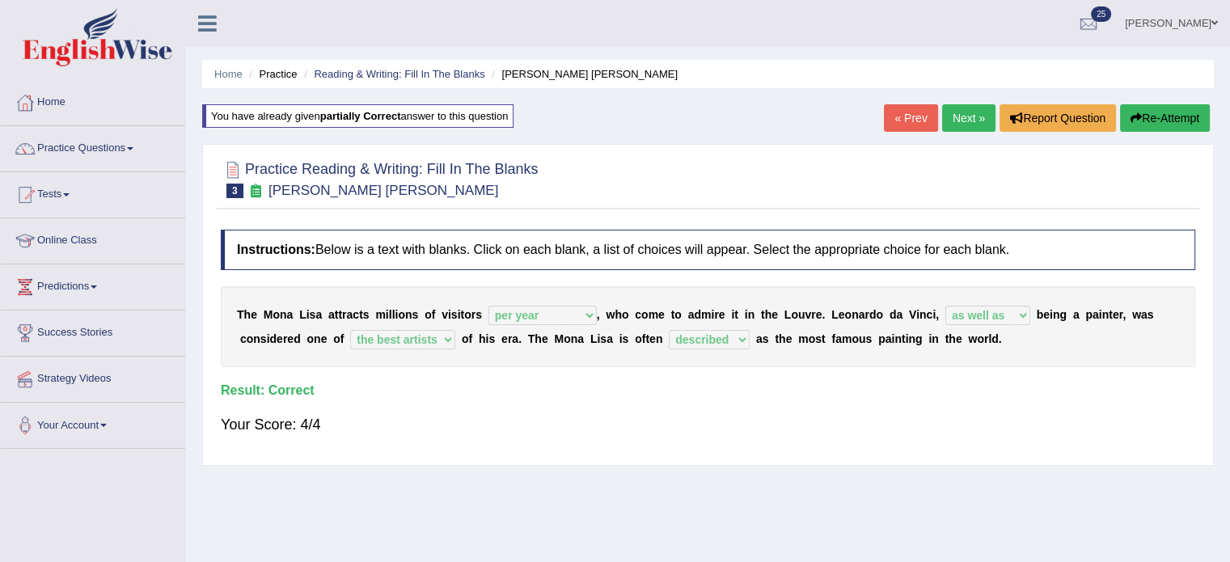
click at [961, 115] on link "Next »" at bounding box center [968, 117] width 53 height 27
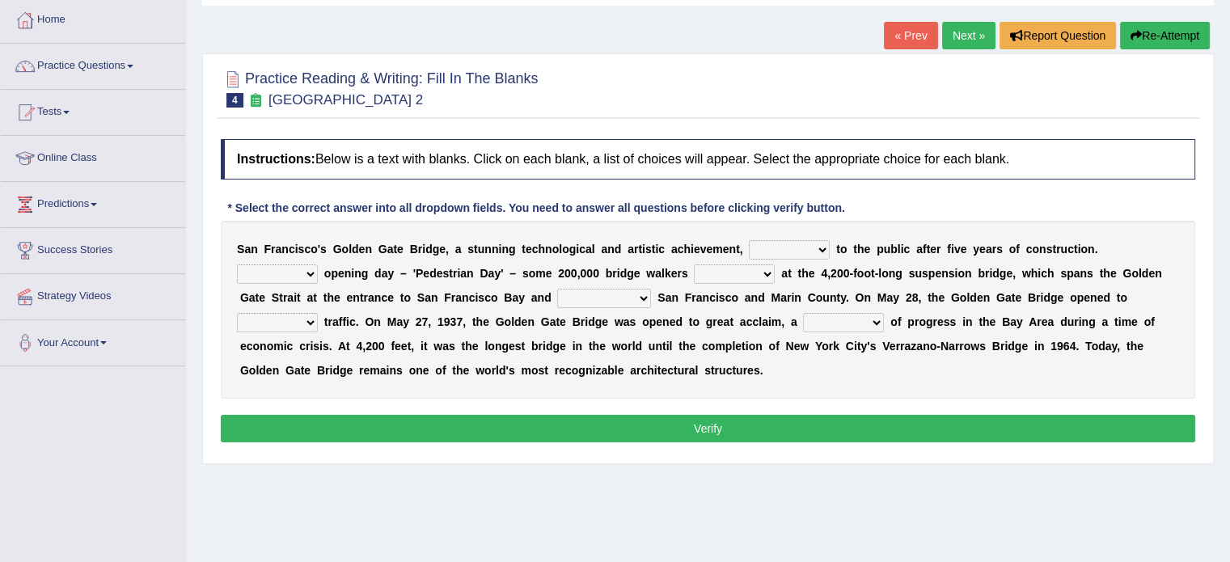
scroll to position [86, 0]
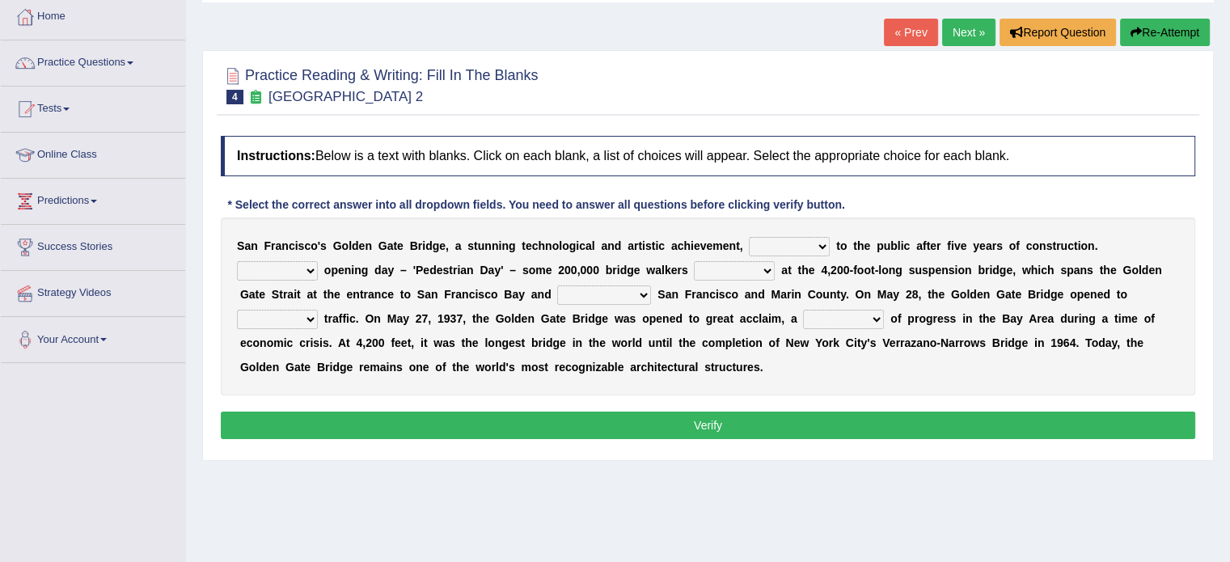
click at [818, 239] on select "opens closes appears equals" at bounding box center [789, 246] width 81 height 19
select select "opens"
click at [749, 237] on select "opens closes appears equals" at bounding box center [789, 246] width 81 height 19
click at [303, 270] on select "On During Since When" at bounding box center [277, 270] width 81 height 19
select select "On"
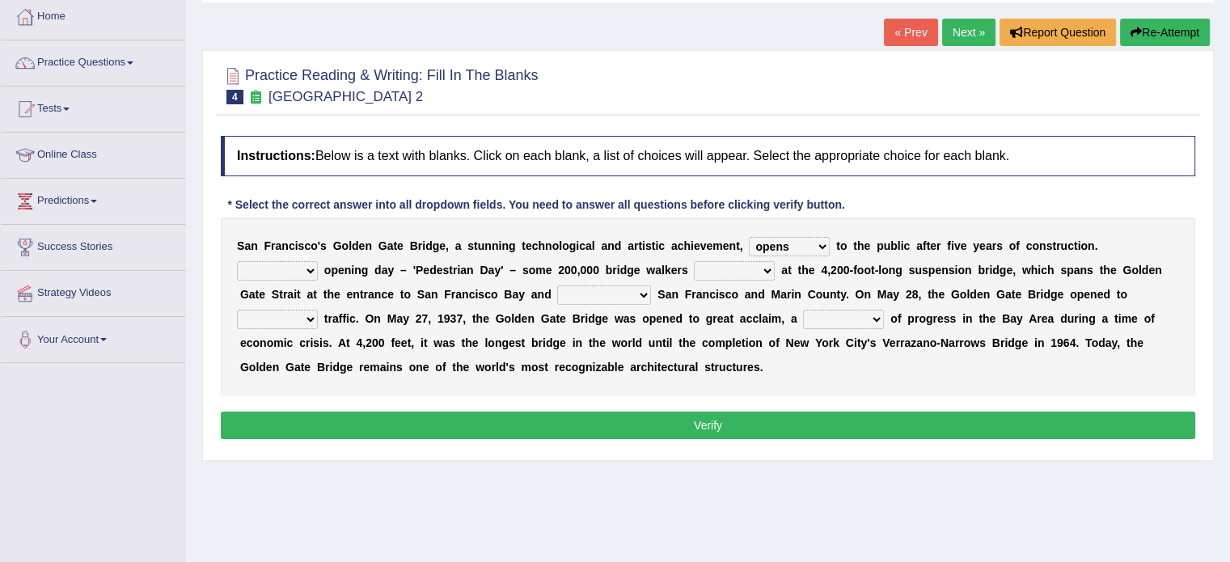
click at [237, 261] on select "On During Since When" at bounding box center [277, 270] width 81 height 19
click at [765, 267] on select "stationed looked marveled laughed" at bounding box center [734, 270] width 81 height 19
select select "looked"
click at [694, 261] on select "stationed looked marveled laughed" at bounding box center [734, 270] width 81 height 19
click at [304, 268] on select "On During Since When" at bounding box center [277, 270] width 81 height 19
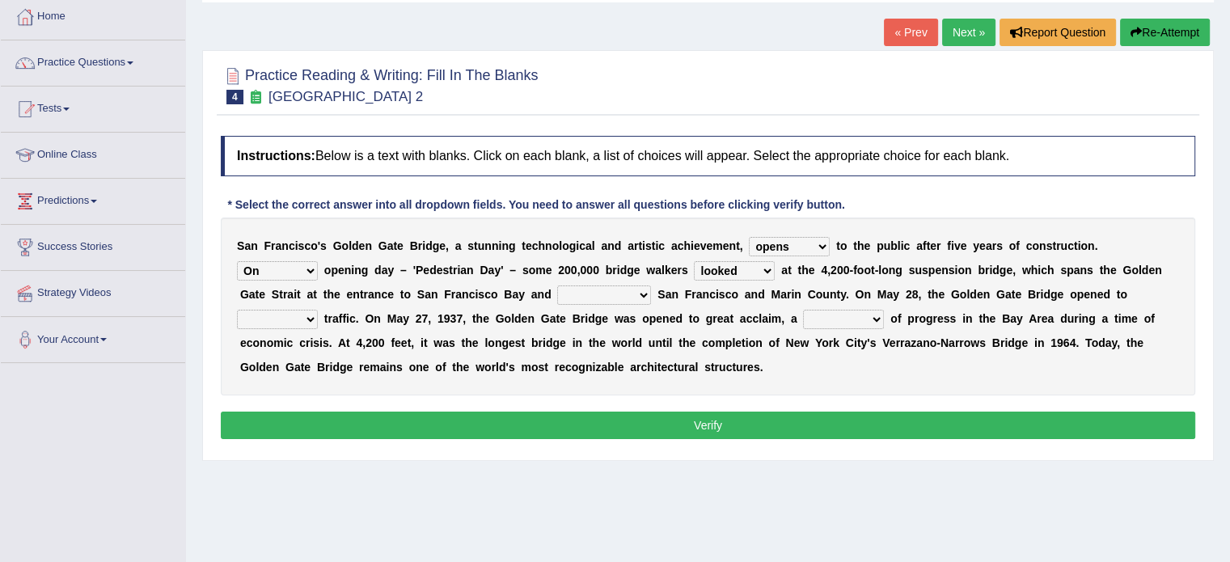
click at [684, 385] on div "S a n F r a n c i s c o ' [PERSON_NAME] G a t e B r i d g e , a s t u n n i n g…" at bounding box center [708, 307] width 975 height 178
click at [641, 290] on select "separates connects channels differentiates" at bounding box center [604, 294] width 94 height 19
select select "connects"
click at [557, 285] on select "separates connects channels differentiates" at bounding box center [604, 294] width 94 height 19
click at [315, 326] on select "aquatic vehicular airborne watertight" at bounding box center [277, 319] width 81 height 19
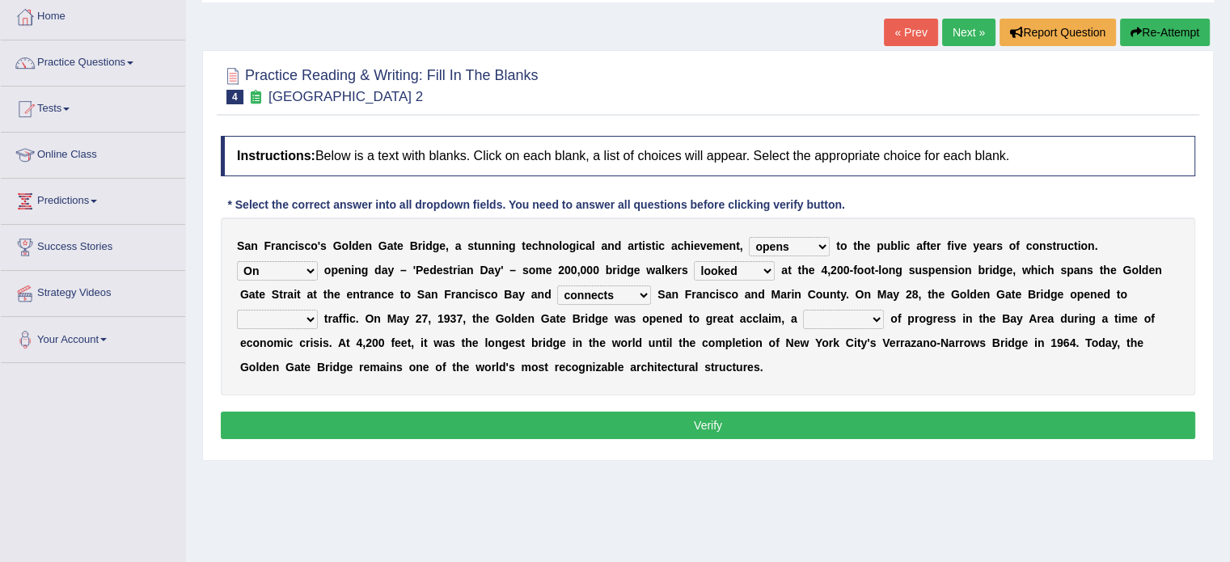
select select "watertight"
click at [237, 310] on select "aquatic vehicular airborne watertight" at bounding box center [277, 319] width 81 height 19
click at [875, 316] on select "denial symbol technique yield" at bounding box center [843, 319] width 81 height 19
select select "symbol"
click at [803, 310] on select "denial symbol technique yield" at bounding box center [843, 319] width 81 height 19
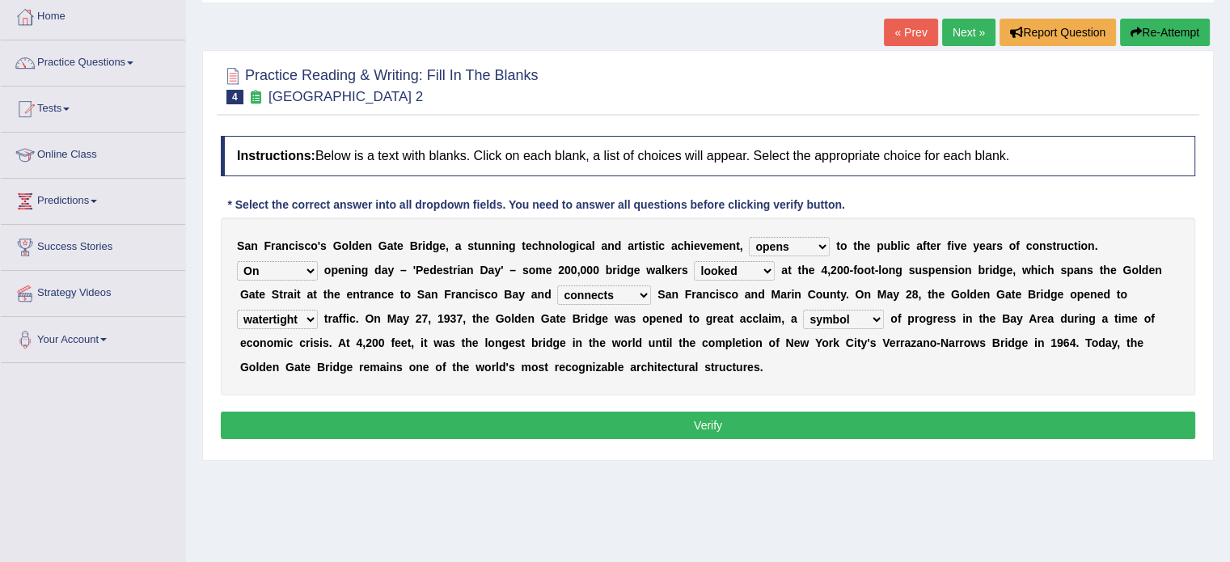
click at [311, 313] on select "aquatic vehicular airborne watertight" at bounding box center [277, 319] width 81 height 19
select select "vehicular"
click at [237, 310] on select "aquatic vehicular airborne watertight" at bounding box center [277, 319] width 81 height 19
click at [754, 423] on button "Verify" at bounding box center [708, 425] width 975 height 27
